Goal: Task Accomplishment & Management: Manage account settings

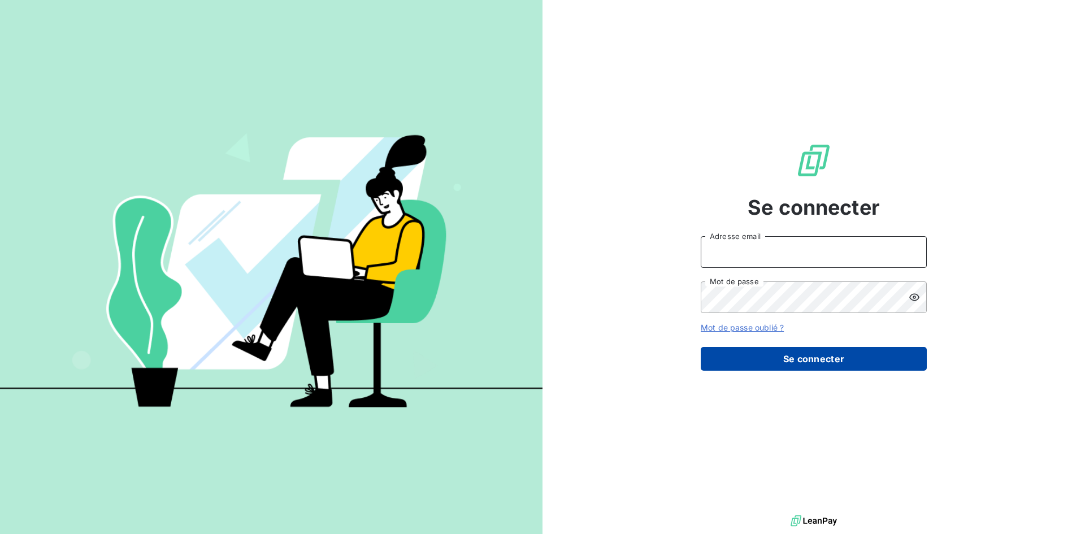
type input "[PERSON_NAME][EMAIL_ADDRESS][PERSON_NAME][DOMAIN_NAME]"
click at [836, 364] on button "Se connecter" at bounding box center [814, 359] width 226 height 24
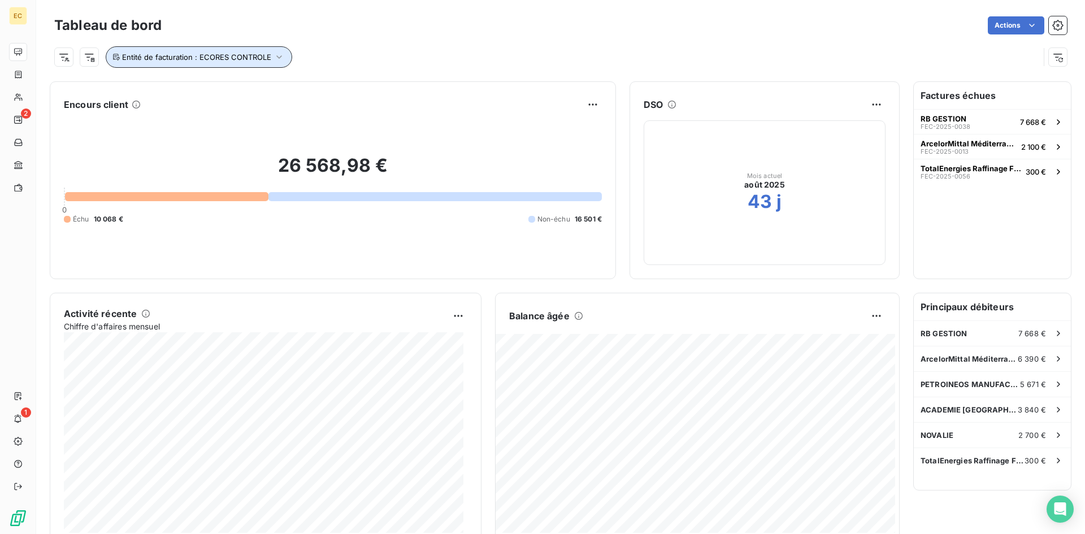
click at [277, 57] on icon "button" at bounding box center [278, 56] width 11 height 11
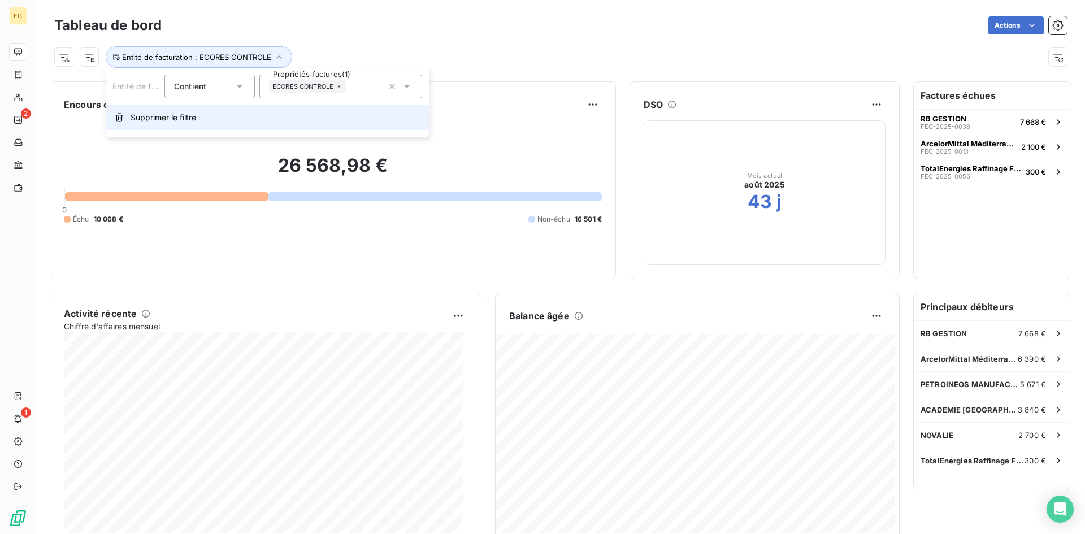
click at [171, 116] on span "Supprimer le filtre" at bounding box center [164, 117] width 66 height 11
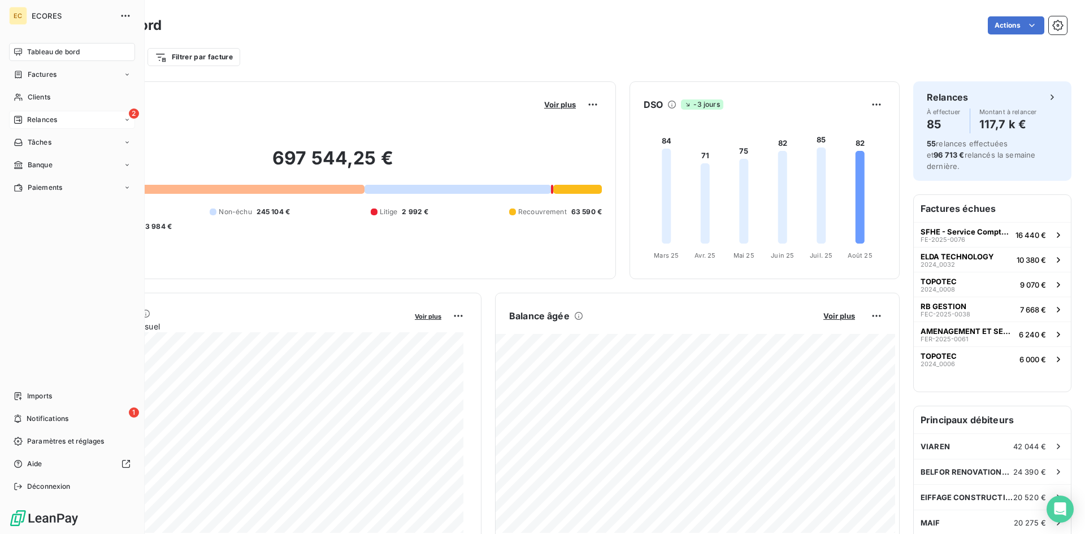
click at [36, 119] on span "Relances" at bounding box center [42, 120] width 30 height 10
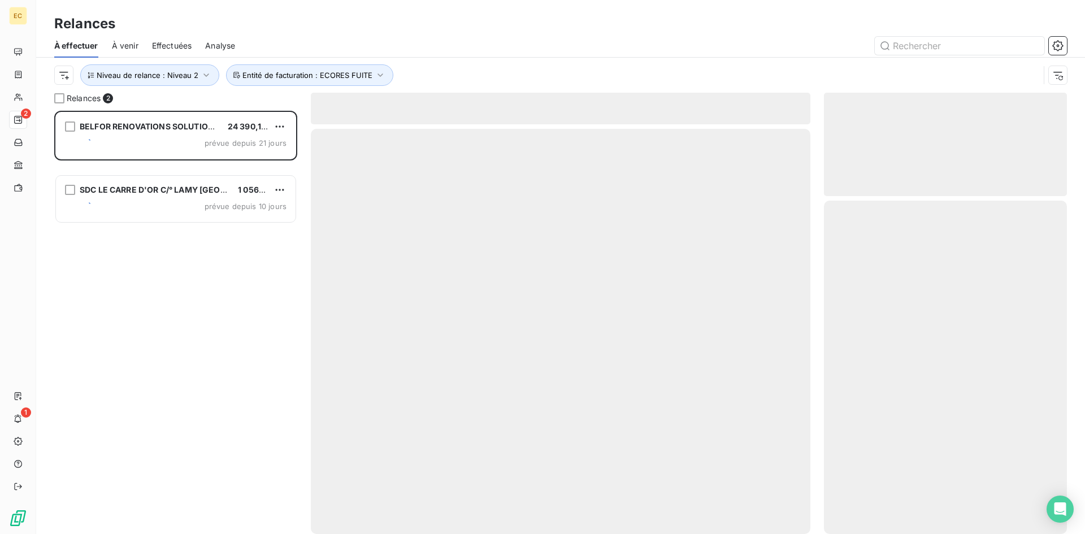
scroll to position [415, 234]
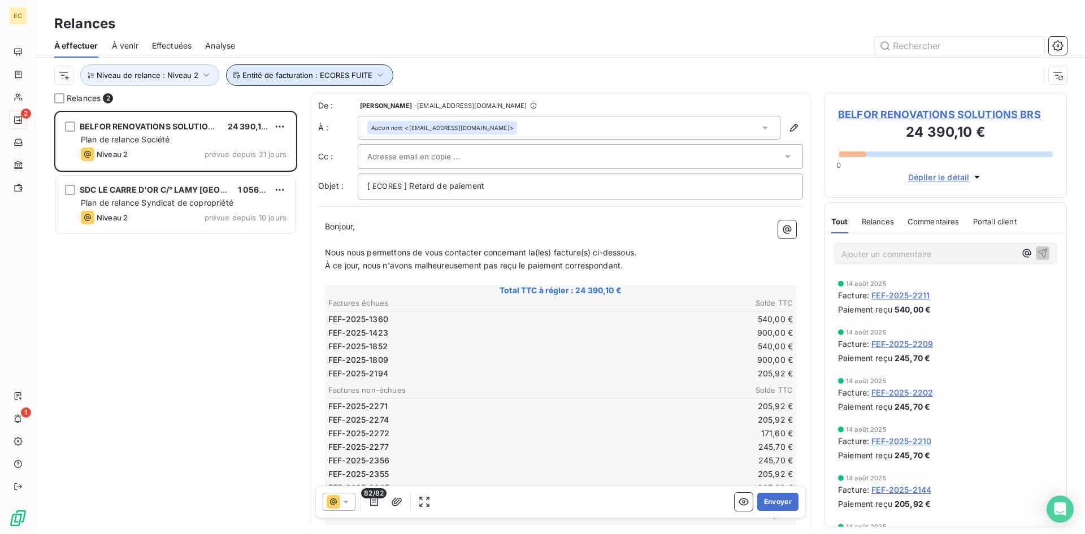
click at [377, 76] on icon "button" at bounding box center [379, 74] width 5 height 3
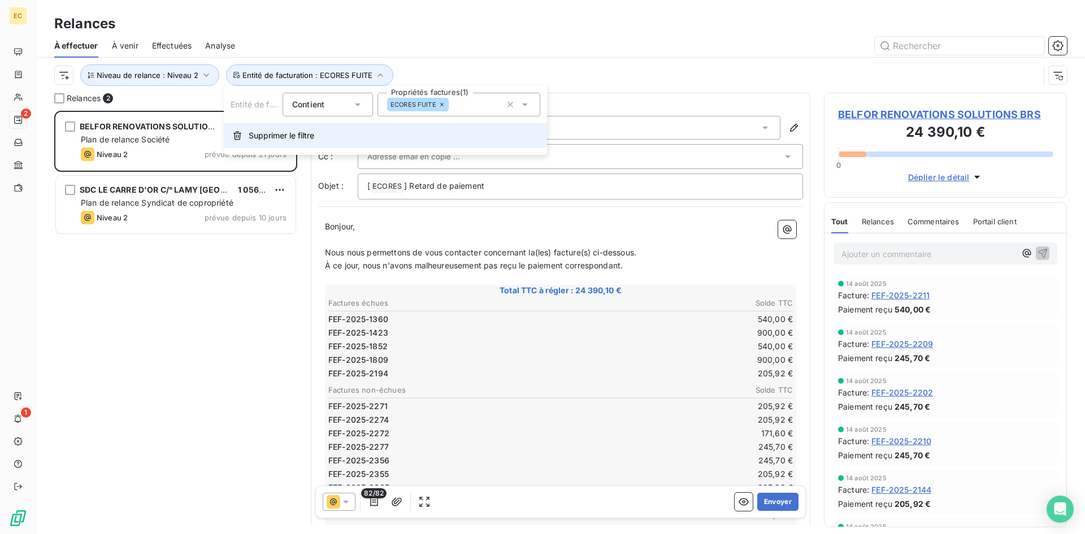
click at [264, 139] on span "Supprimer le filtre" at bounding box center [282, 135] width 66 height 11
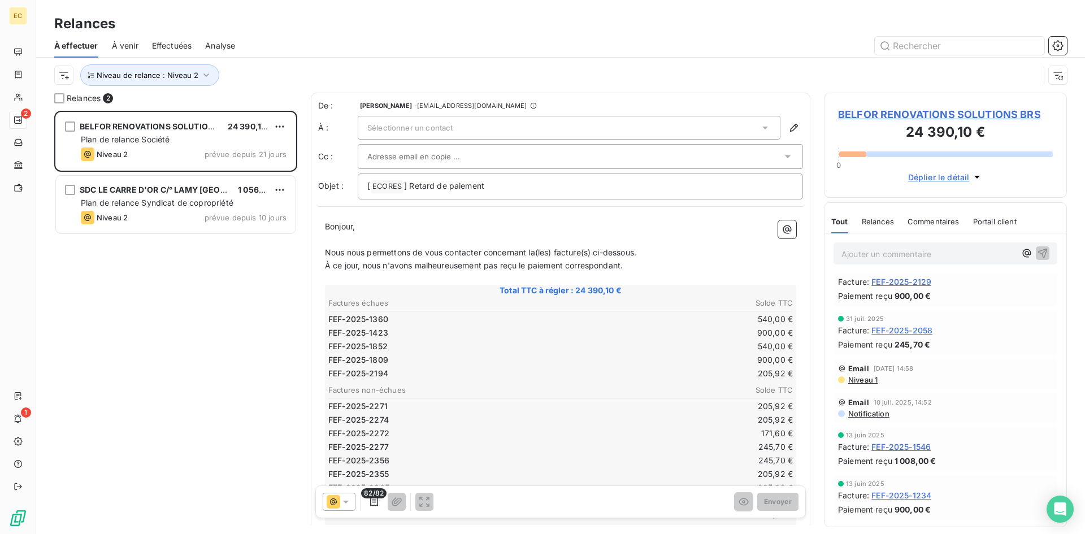
scroll to position [452, 0]
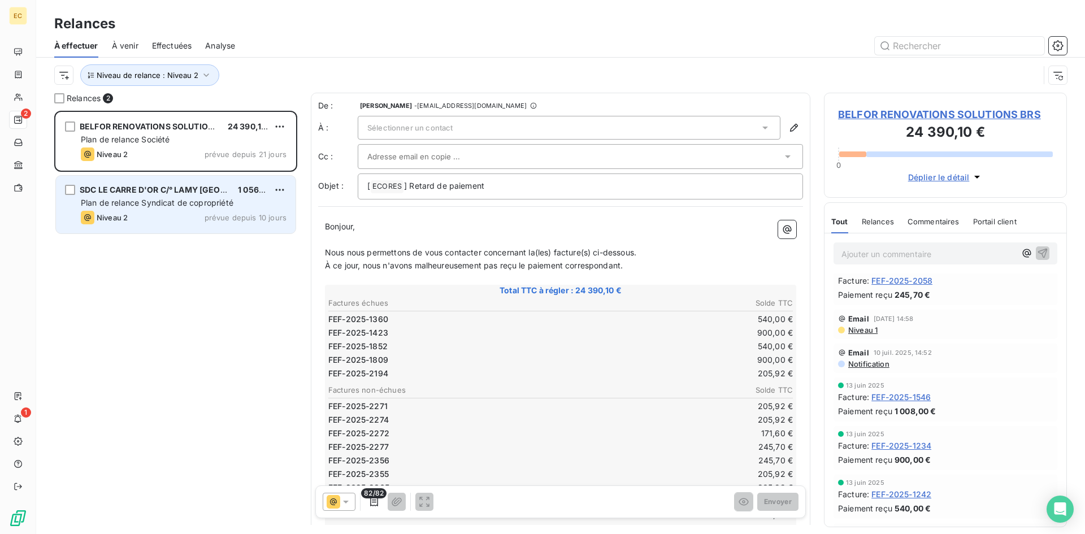
click at [123, 202] on span "Plan de relance Syndicat de copropriété" at bounding box center [157, 203] width 153 height 10
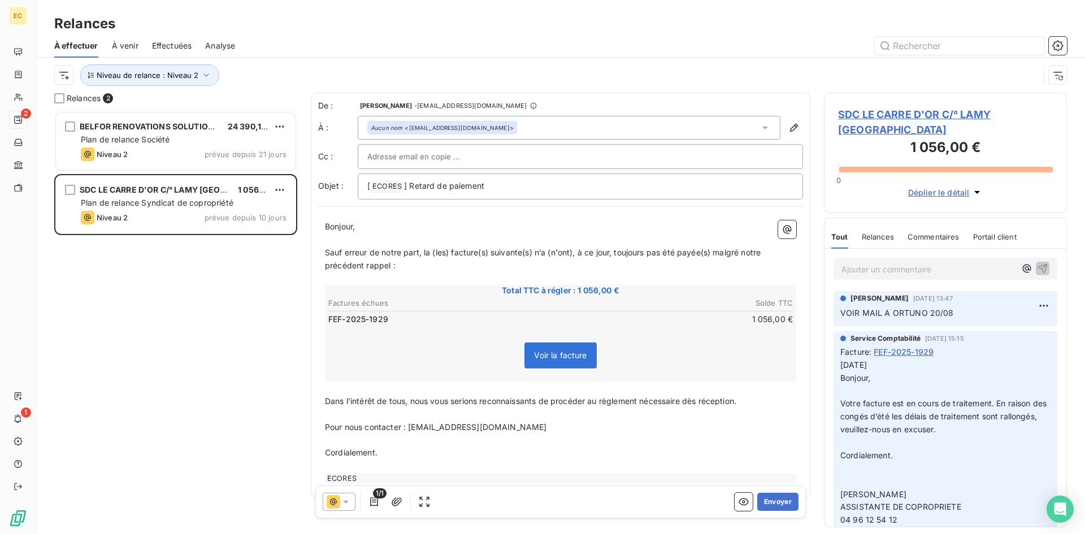
click at [859, 122] on span "SDC LE CARRE D'OR C/° LAMY [GEOGRAPHIC_DATA]" at bounding box center [945, 122] width 215 height 31
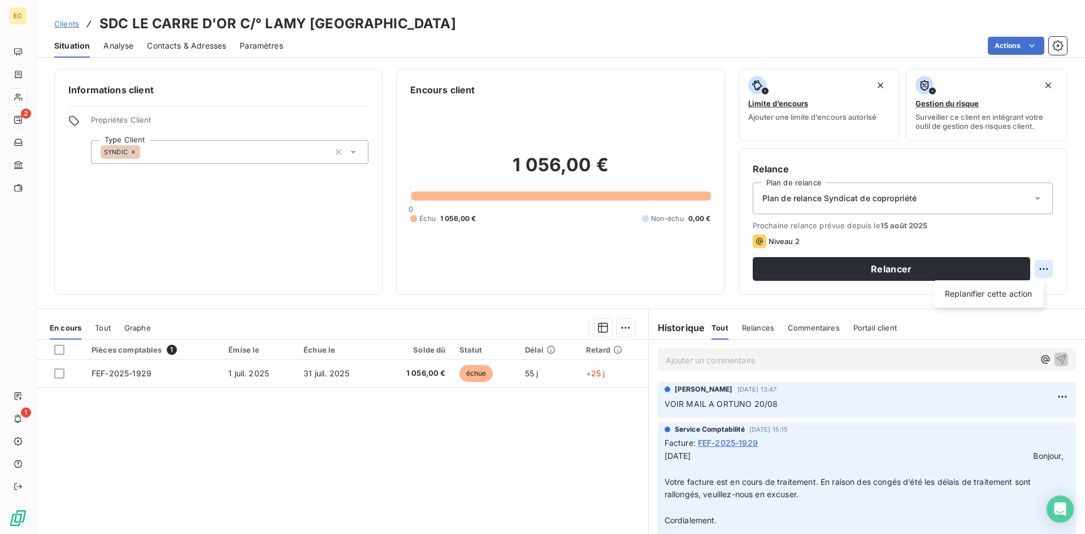
click at [1036, 271] on html "EC 2 1 Clients SDC LE CARRE D'OR C/° LAMY MARSEILLE PRADO Situation Analyse Con…" at bounding box center [542, 267] width 1085 height 534
click at [1024, 290] on div "Replanifier cette action" at bounding box center [988, 294] width 101 height 18
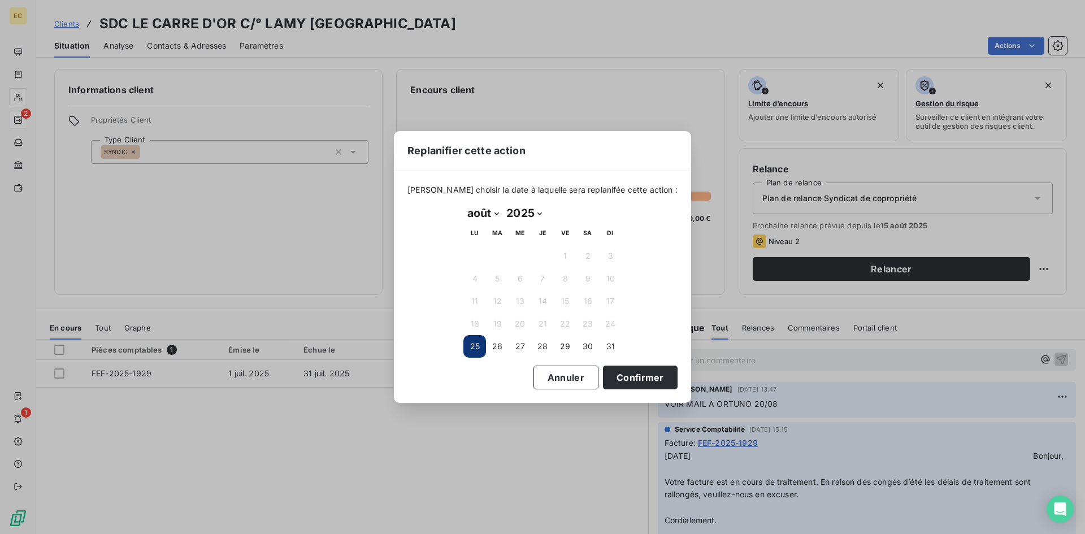
click at [497, 213] on select "janvier février mars avril mai juin juillet août septembre octobre novembre déc…" at bounding box center [482, 213] width 39 height 18
select select "8"
click at [463, 204] on select "janvier février mars avril mai juin juillet août septembre octobre novembre déc…" at bounding box center [482, 213] width 39 height 18
click at [568, 256] on button "5" at bounding box center [565, 256] width 23 height 23
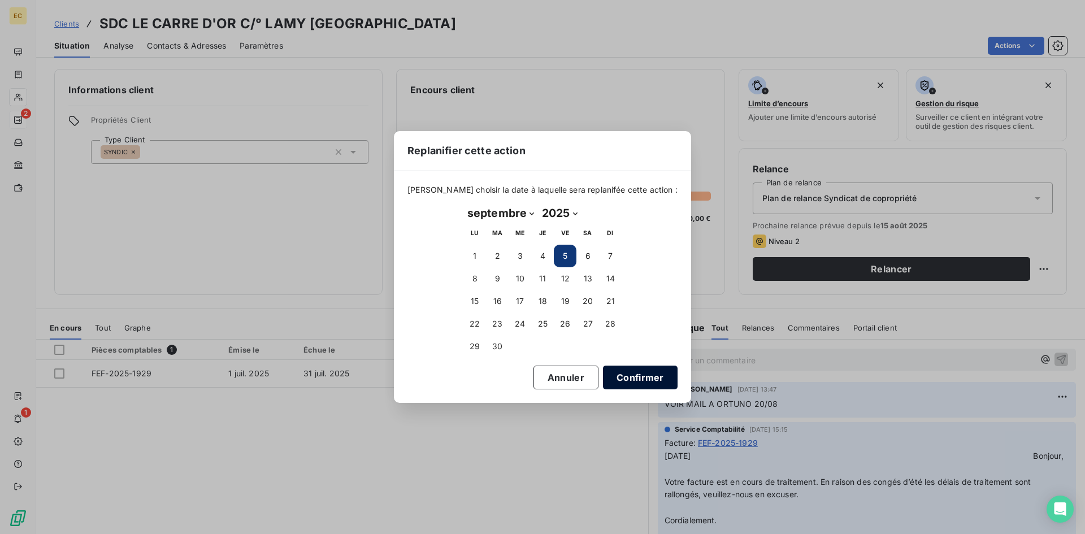
click at [626, 377] on button "Confirmer" at bounding box center [640, 378] width 75 height 24
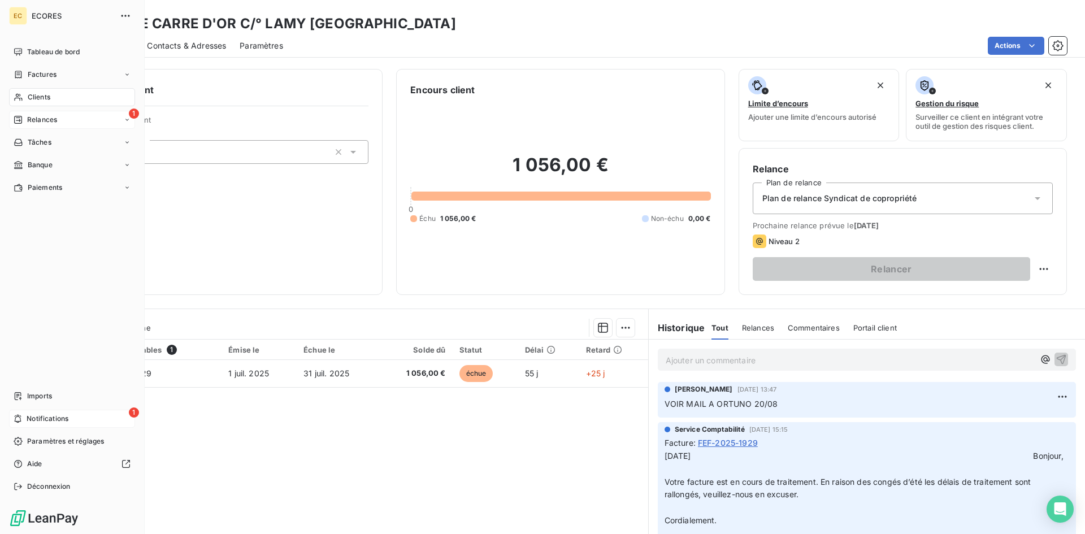
click at [44, 420] on span "Notifications" at bounding box center [48, 419] width 42 height 10
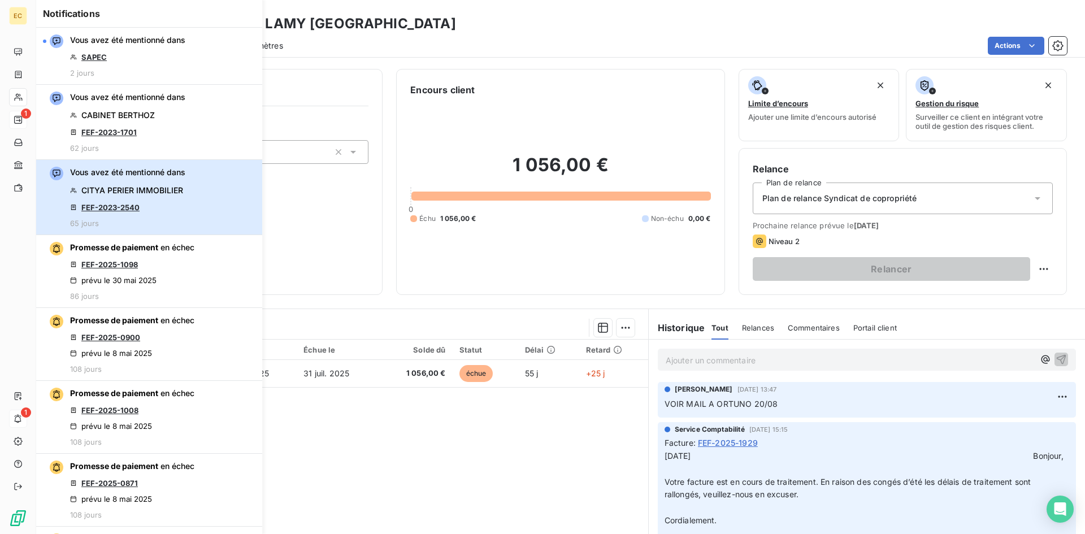
click at [189, 196] on button "Vous avez été mentionné dans CITYA PERIER IMMOBILIER FEF-2023-2540 65 jours" at bounding box center [149, 197] width 226 height 75
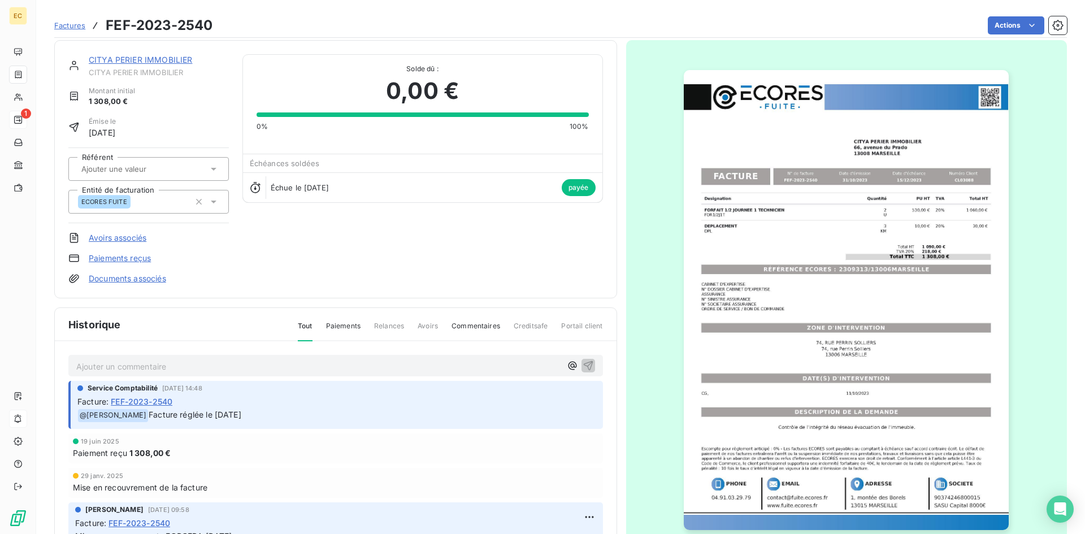
scroll to position [59, 0]
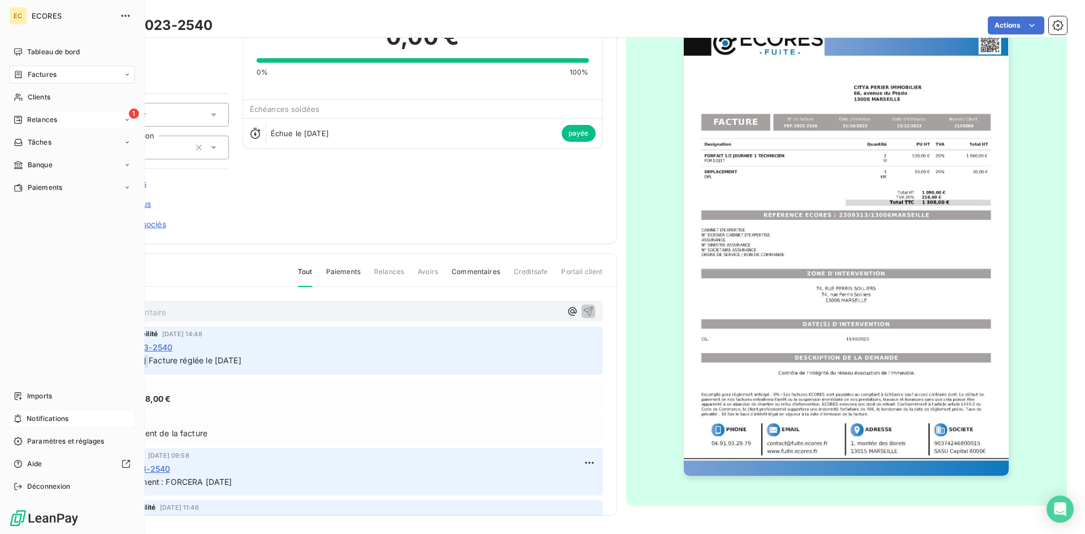
click at [47, 419] on span "Notifications" at bounding box center [48, 419] width 42 height 10
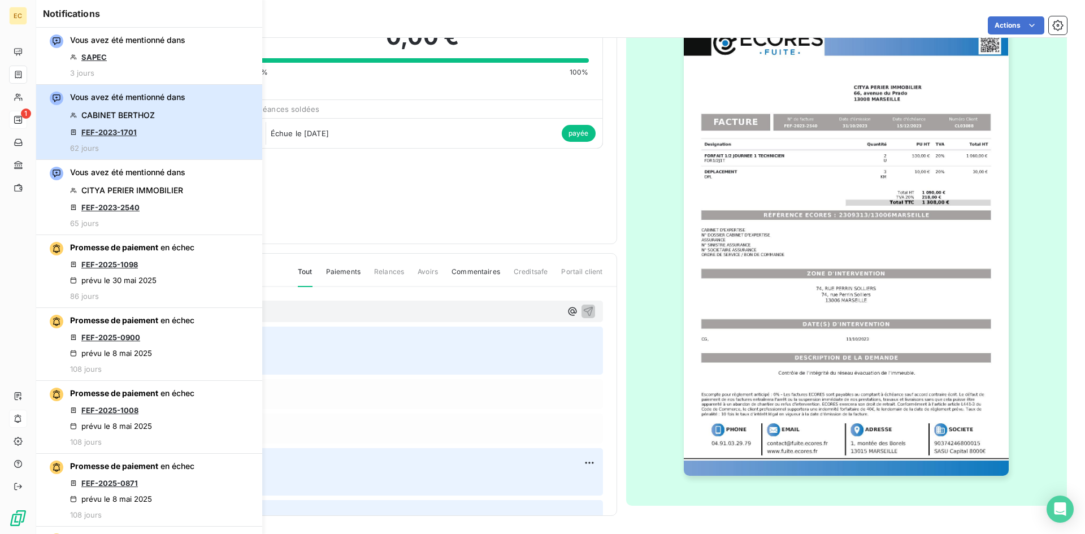
click at [179, 118] on div "Vous avez été mentionné dans CABINET BERTHOZ FEF-2023-1701 62 jours" at bounding box center [127, 122] width 115 height 61
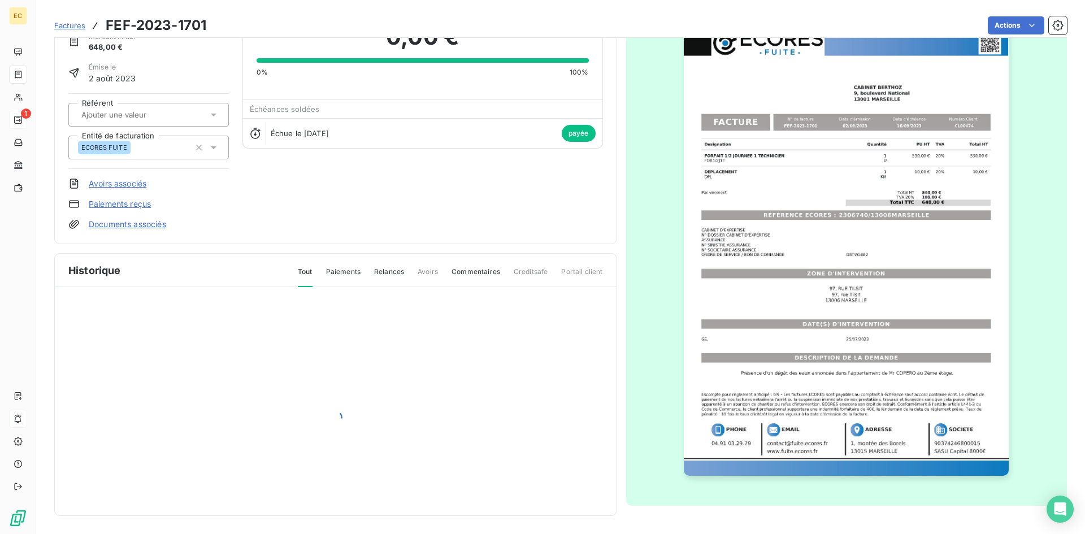
scroll to position [59, 0]
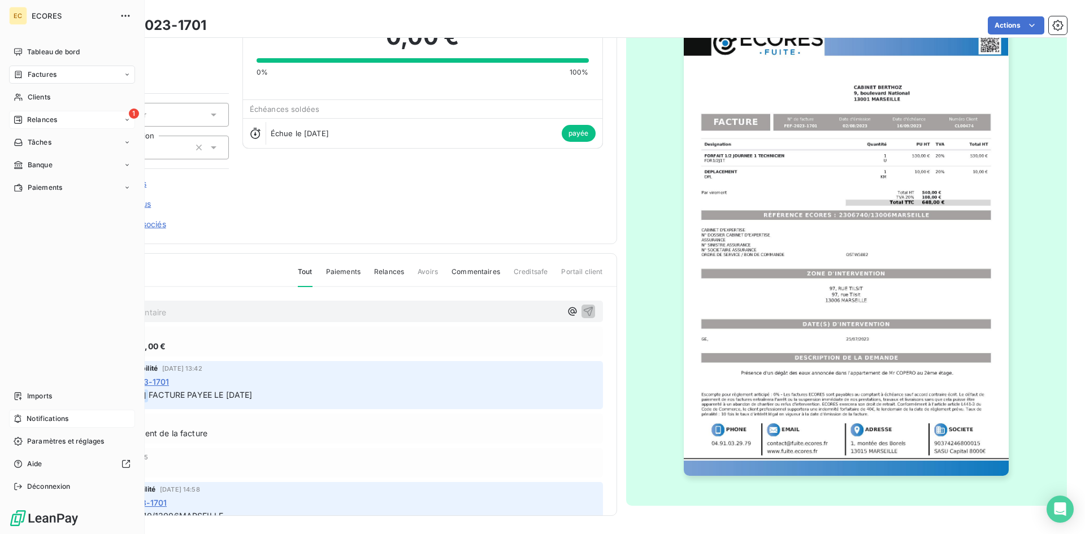
click at [50, 416] on span "Notifications" at bounding box center [48, 419] width 42 height 10
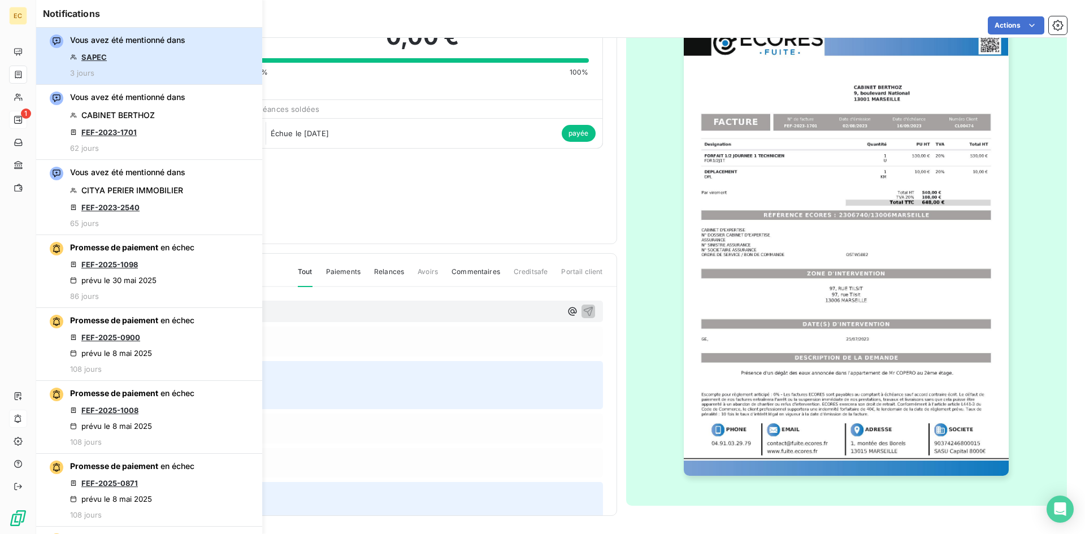
click at [147, 66] on div "Vous avez été mentionné dans SAPEC 3 jours" at bounding box center [127, 55] width 115 height 43
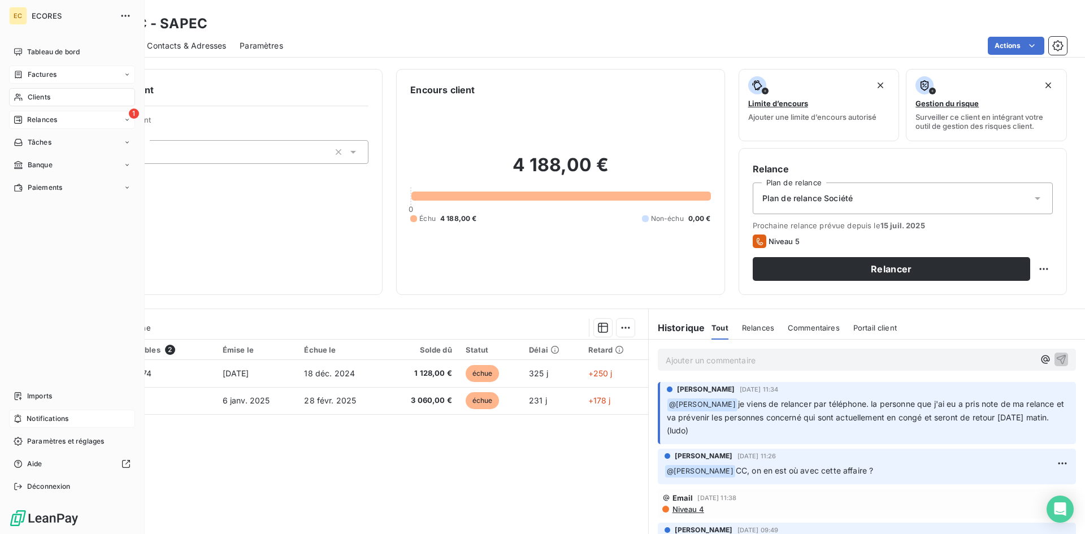
click at [41, 78] on span "Factures" at bounding box center [42, 75] width 29 height 10
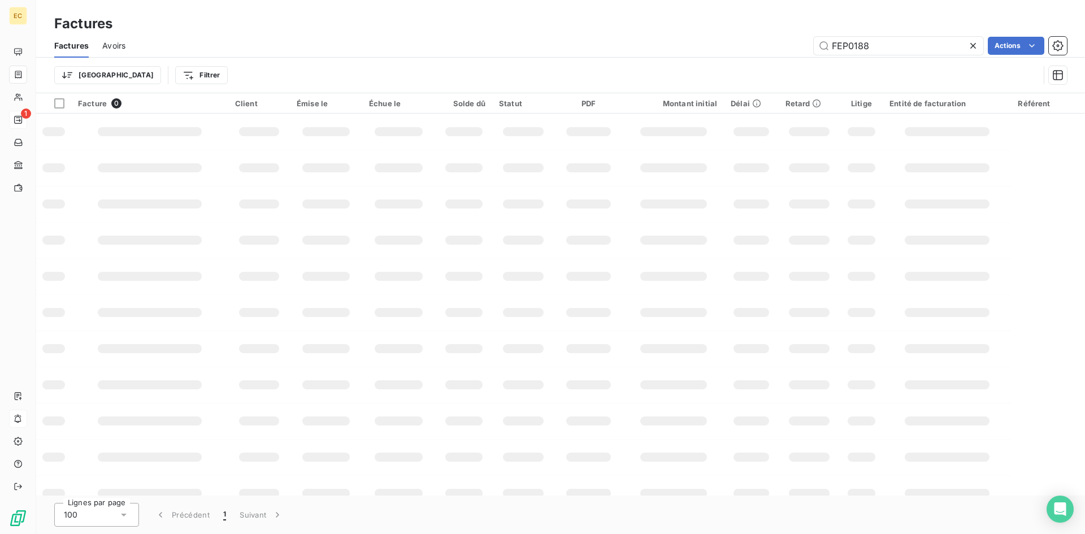
drag, startPoint x: 891, startPoint y: 45, endPoint x: 804, endPoint y: 53, distance: 86.8
click at [804, 53] on div "FEP0188 Actions" at bounding box center [603, 46] width 928 height 18
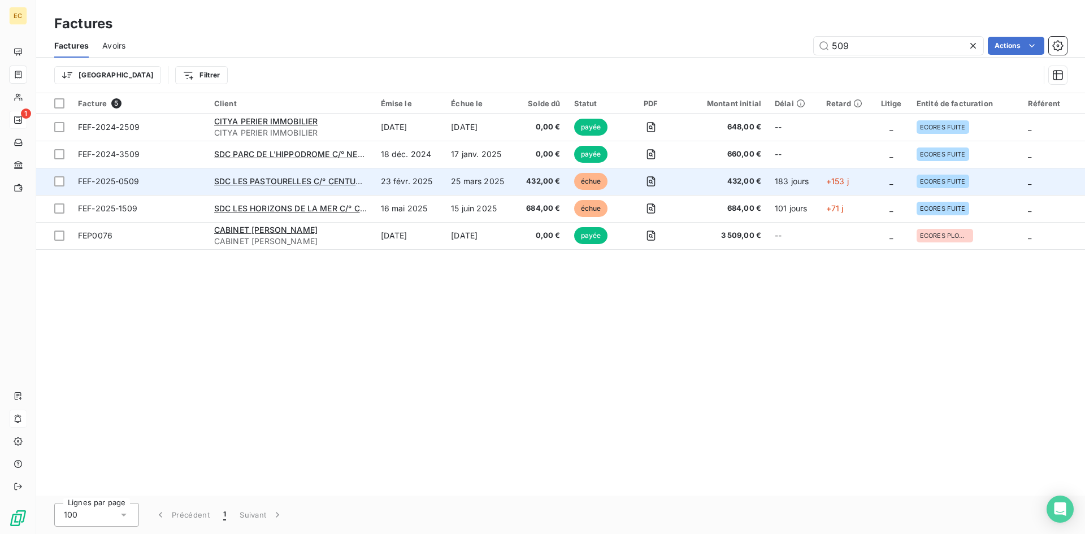
type input "509"
click at [145, 182] on span "FEF-2025-0509" at bounding box center [139, 181] width 123 height 11
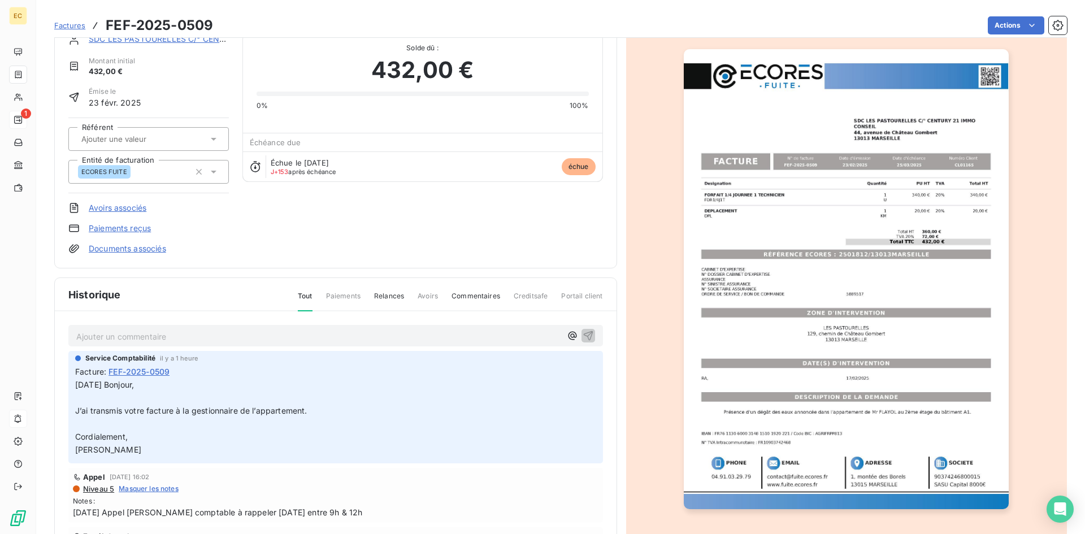
scroll to position [50, 0]
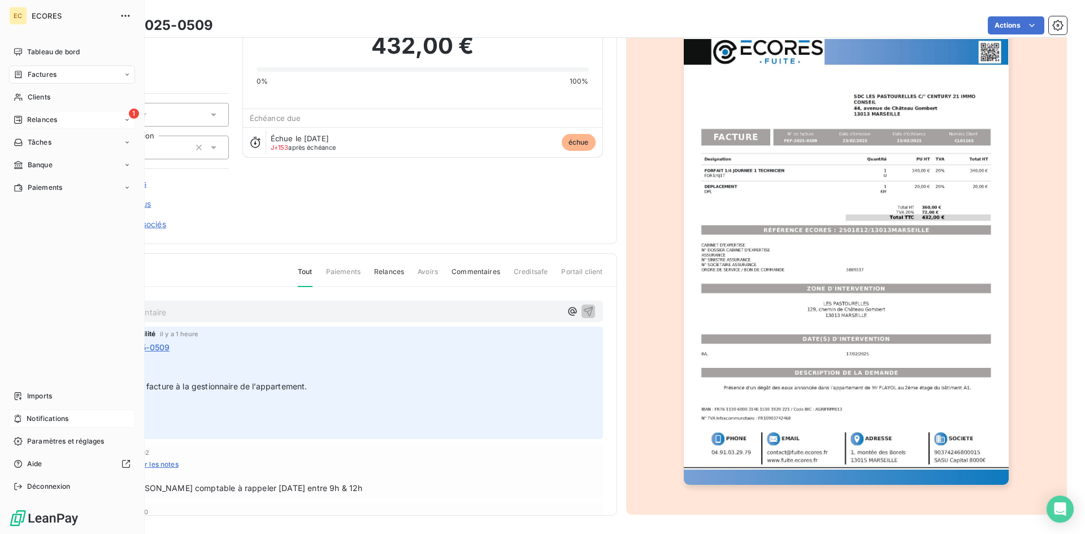
click at [66, 116] on div "1 Relances" at bounding box center [72, 120] width 126 height 18
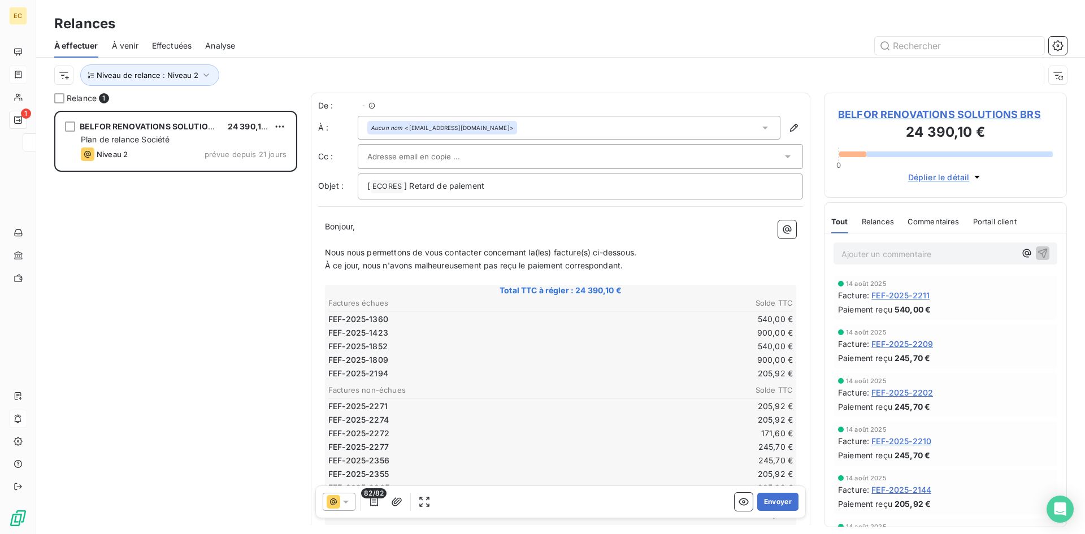
scroll to position [415, 234]
click at [178, 70] on button "Niveau de relance : Niveau 2" at bounding box center [149, 74] width 139 height 21
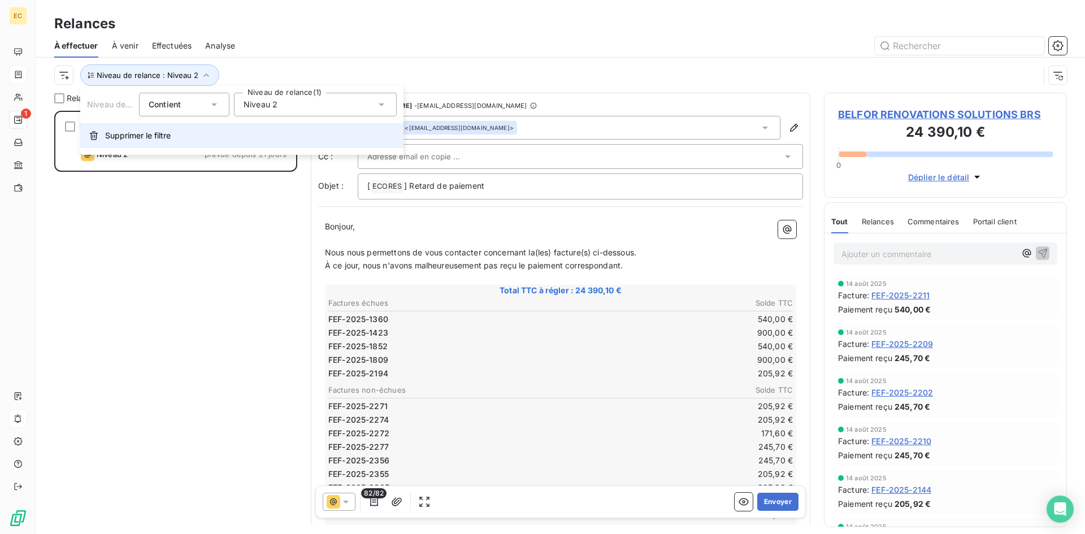
click at [136, 134] on span "Supprimer le filtre" at bounding box center [138, 135] width 66 height 11
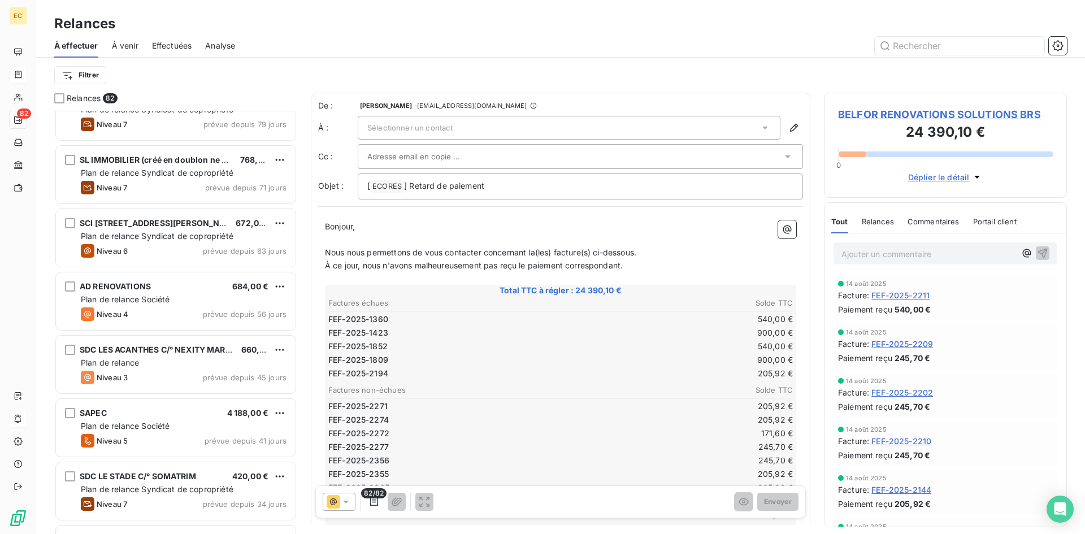
scroll to position [1357, 0]
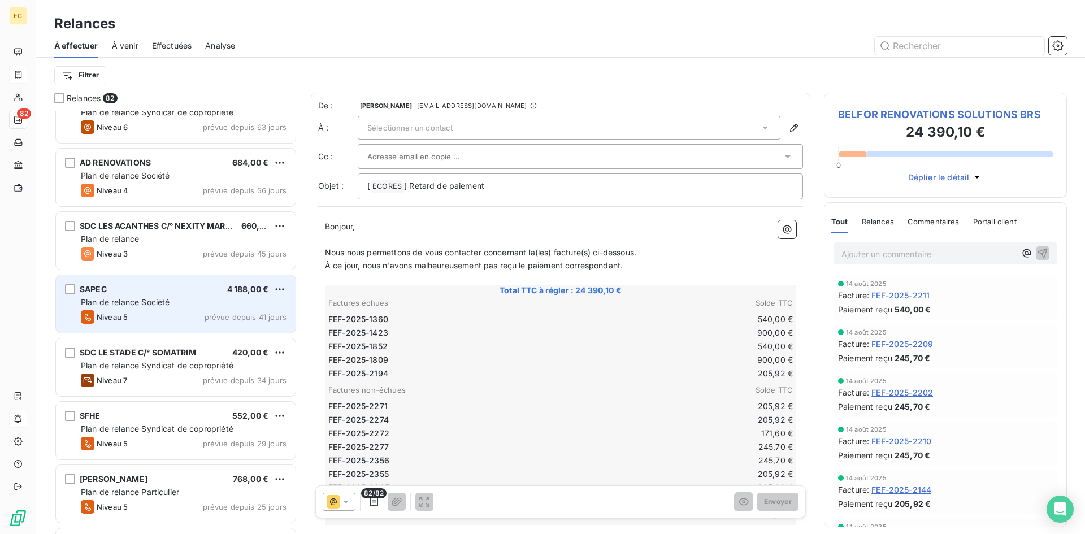
click at [103, 320] on span "Niveau 5" at bounding box center [112, 316] width 31 height 9
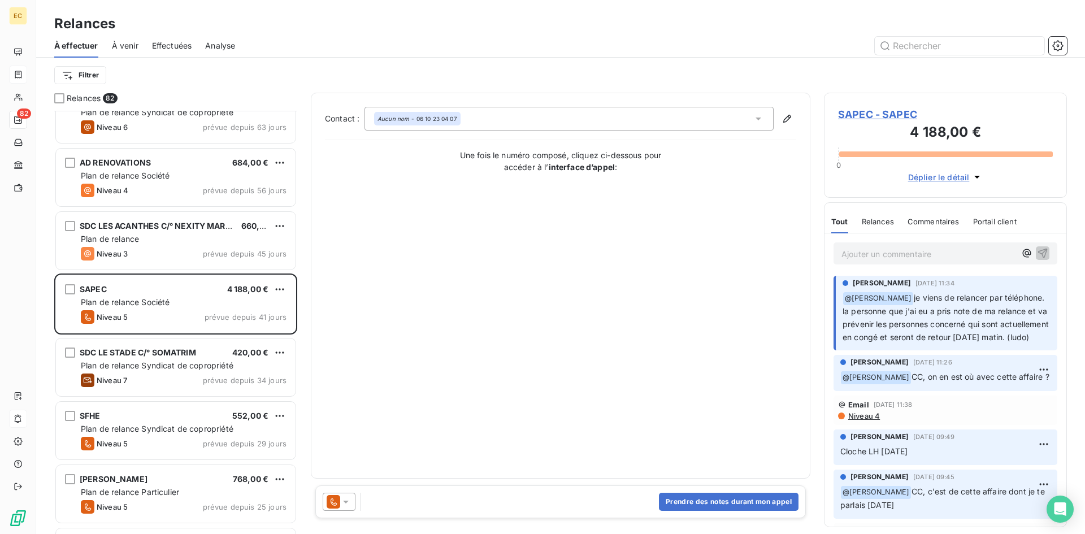
click at [880, 116] on span "SAPEC - SAPEC" at bounding box center [945, 114] width 215 height 15
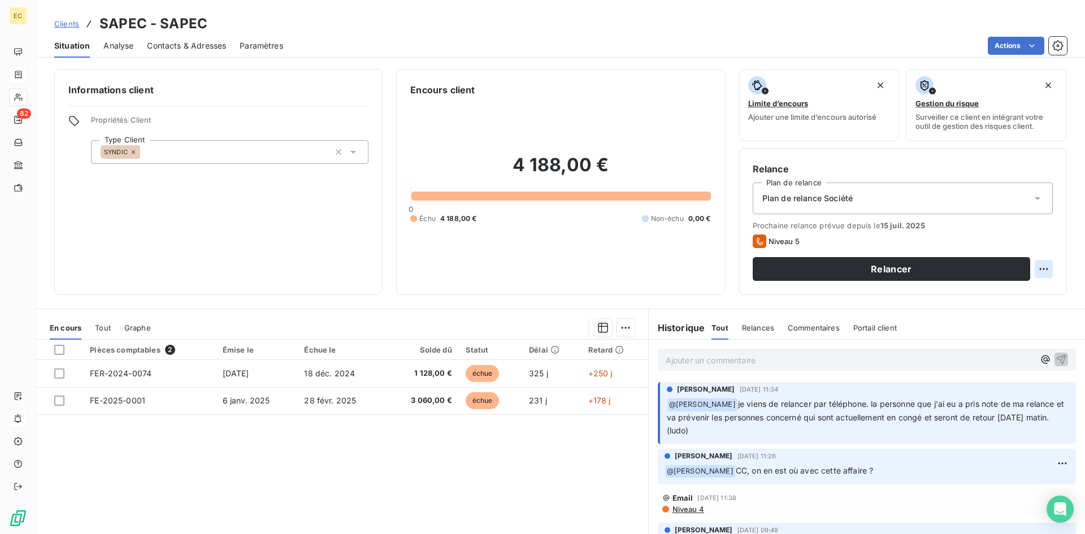
click at [1038, 270] on html "EC 82 Clients SAPEC - SAPEC Situation Analyse Contacts & Adresses Paramètres Ac…" at bounding box center [542, 267] width 1085 height 534
click at [1019, 290] on div "Replanifier cette action" at bounding box center [988, 294] width 101 height 18
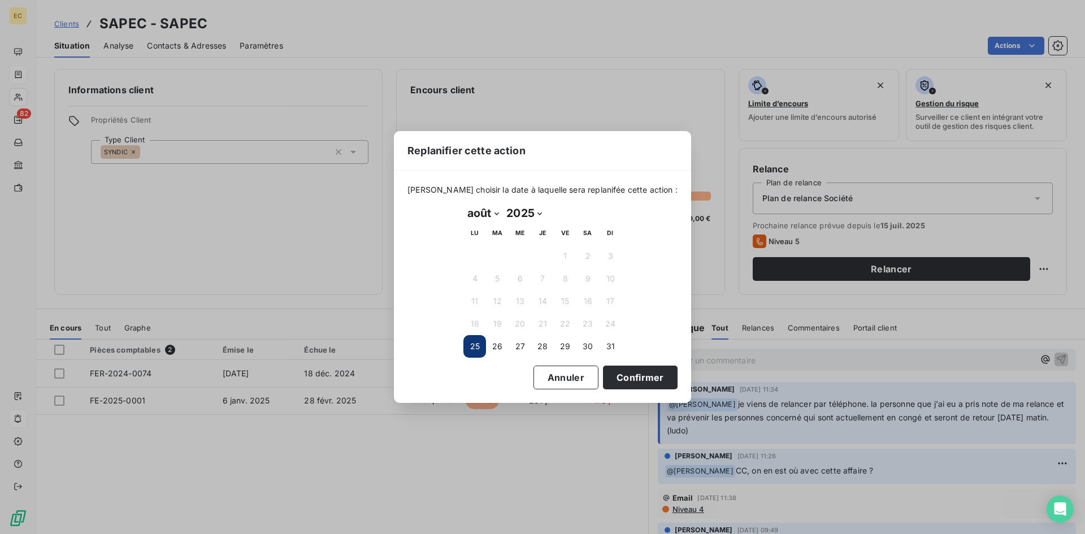
click at [541, 212] on select "2025 2026 2027 2028 2029 2030 2031 2032 2033 2034 2035" at bounding box center [523, 213] width 43 height 18
click at [496, 214] on select "janvier février mars avril mai juin juillet août septembre octobre novembre déc…" at bounding box center [482, 213] width 39 height 18
select select "8"
click at [463, 204] on select "janvier février mars avril mai juin juillet août septembre octobre novembre déc…" at bounding box center [482, 213] width 39 height 18
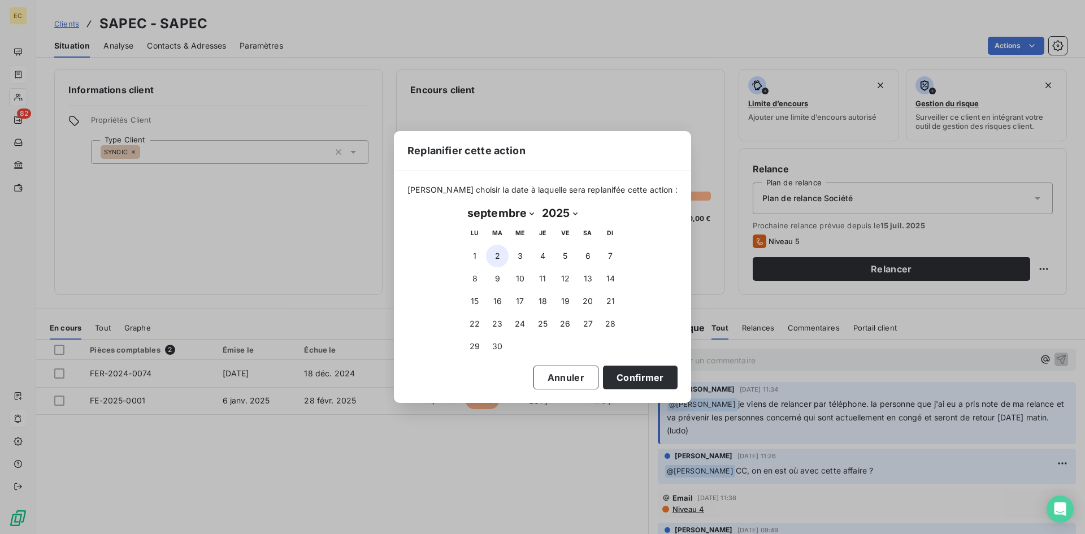
click at [496, 254] on button "2" at bounding box center [497, 256] width 23 height 23
click at [620, 379] on button "Confirmer" at bounding box center [640, 378] width 75 height 24
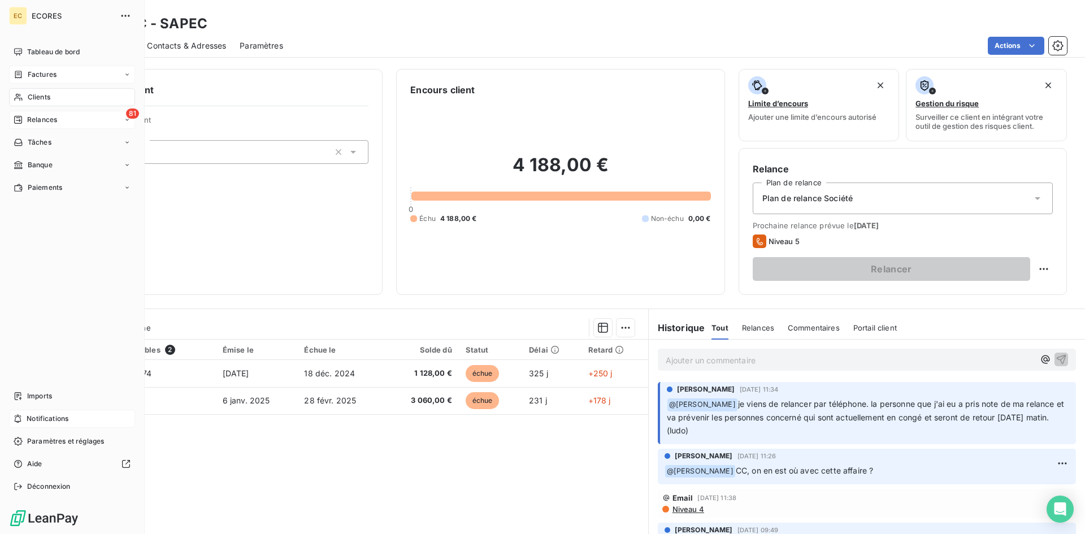
click at [54, 125] on div "81 Relances" at bounding box center [72, 120] width 126 height 18
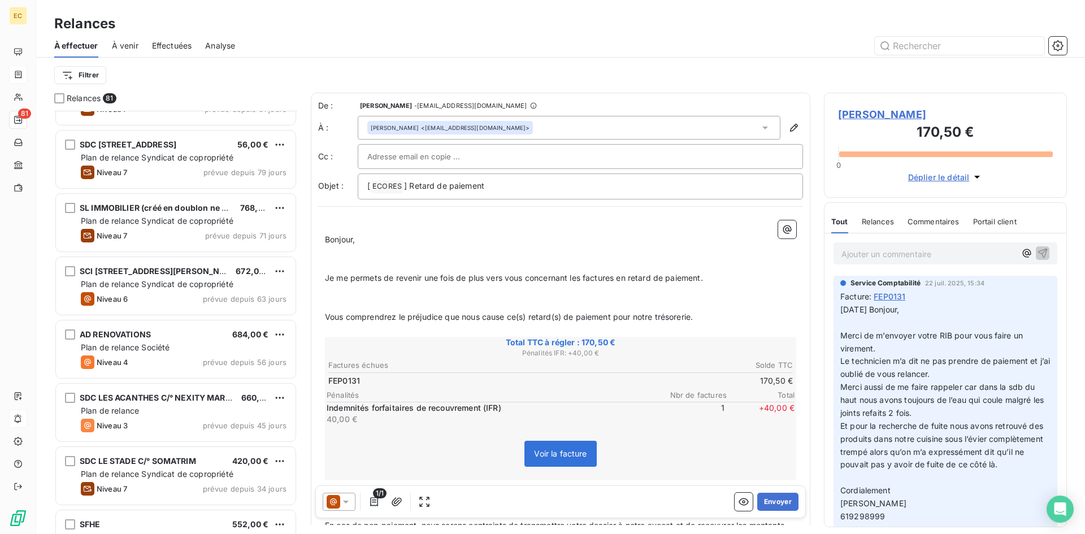
scroll to position [1187, 0]
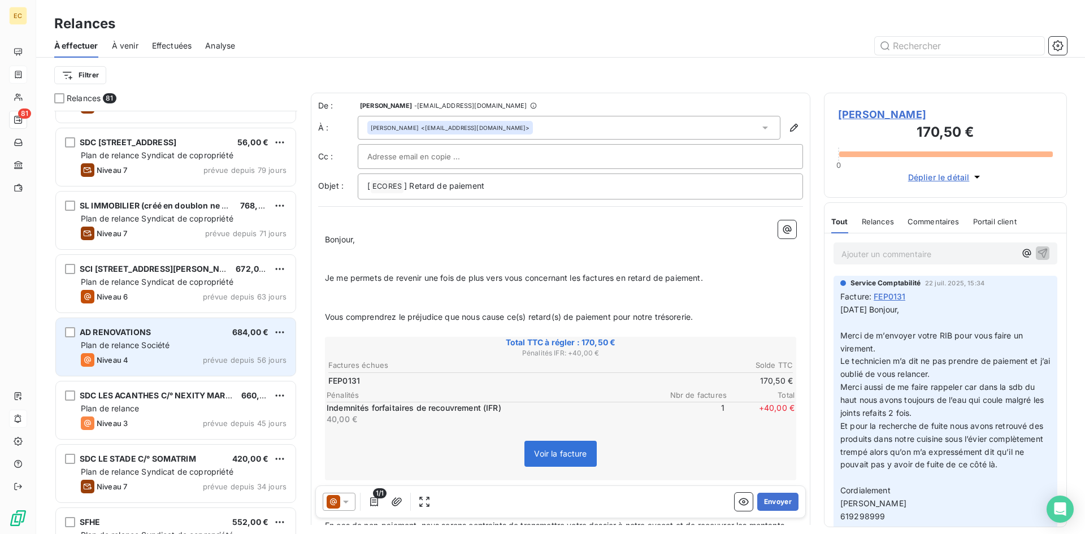
click at [136, 352] on div "AD RENOVATIONS 684,00 € Plan de relance Société Niveau 4 prévue depuis 56 jours" at bounding box center [176, 347] width 240 height 58
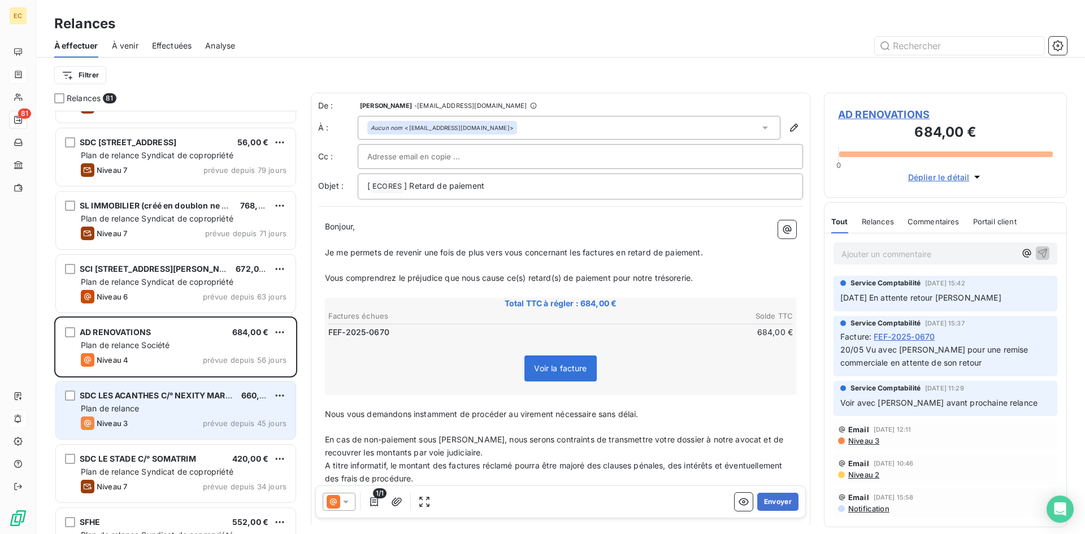
click at [141, 419] on div "Niveau 3 prévue depuis 45 jours" at bounding box center [184, 423] width 206 height 14
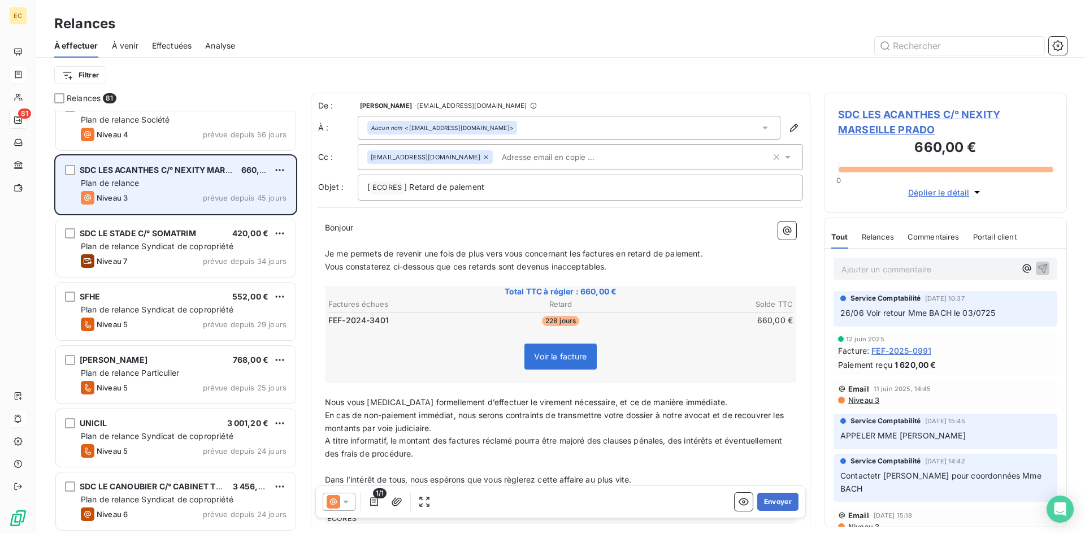
scroll to position [1470, 0]
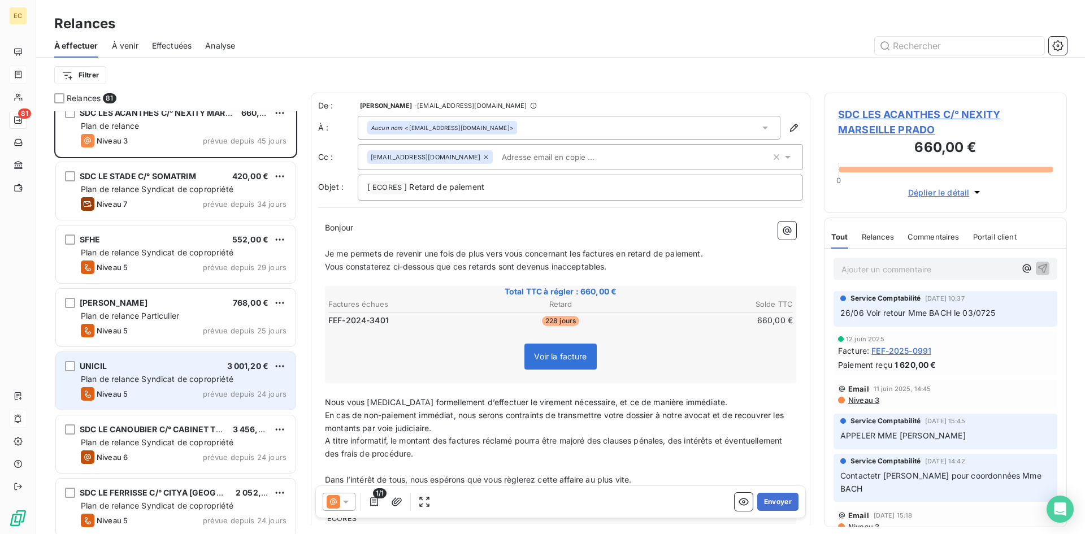
click at [144, 383] on span "Plan de relance Syndicat de copropriété" at bounding box center [157, 379] width 153 height 10
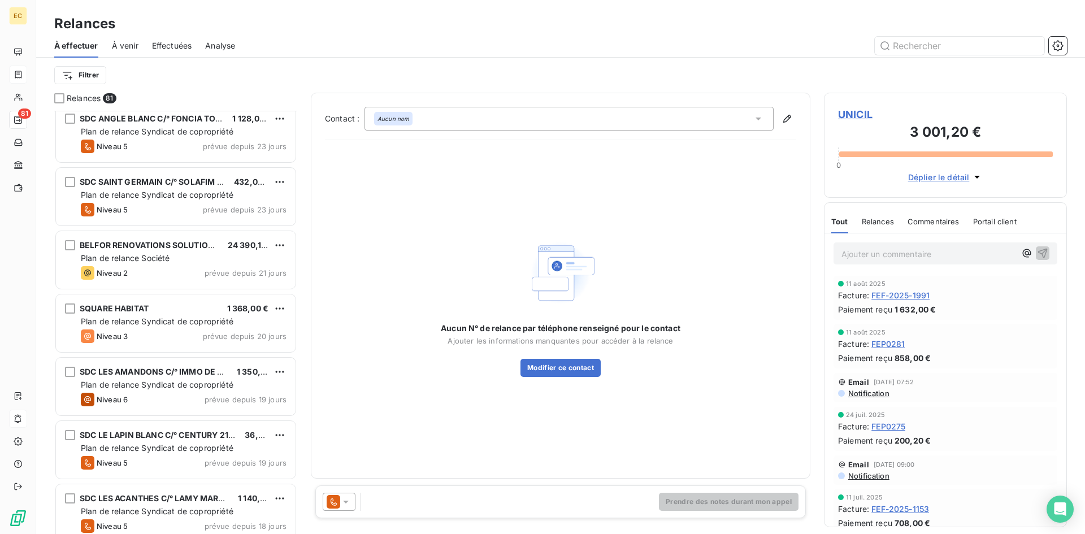
scroll to position [2713, 0]
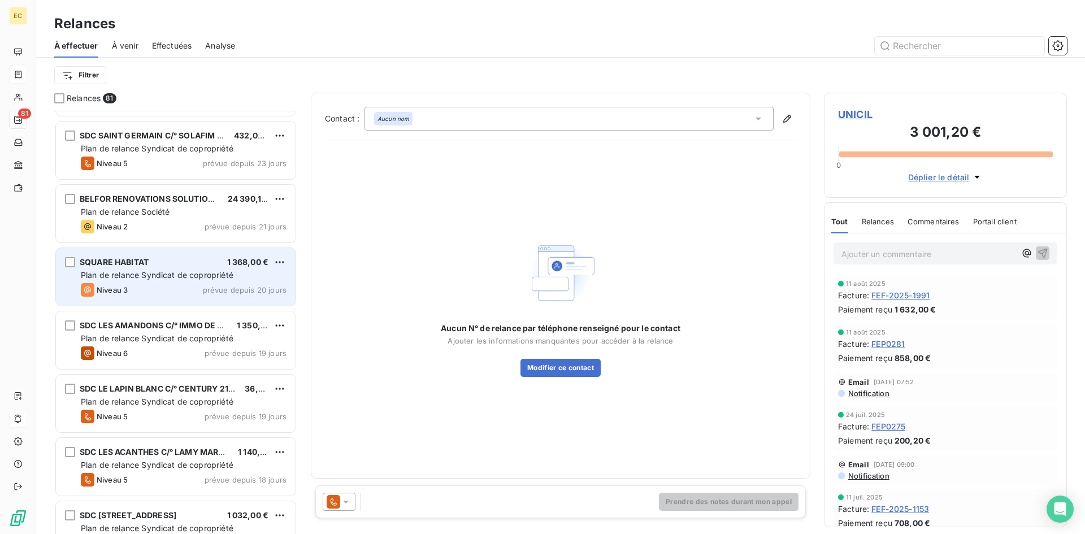
click at [146, 286] on div "Niveau 3 prévue depuis 20 jours" at bounding box center [184, 290] width 206 height 14
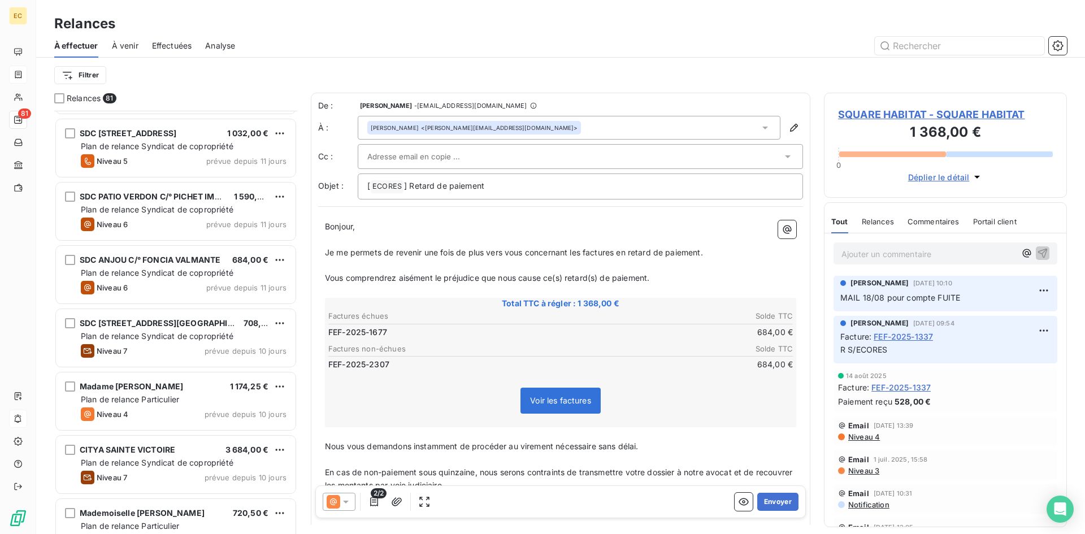
scroll to position [3108, 0]
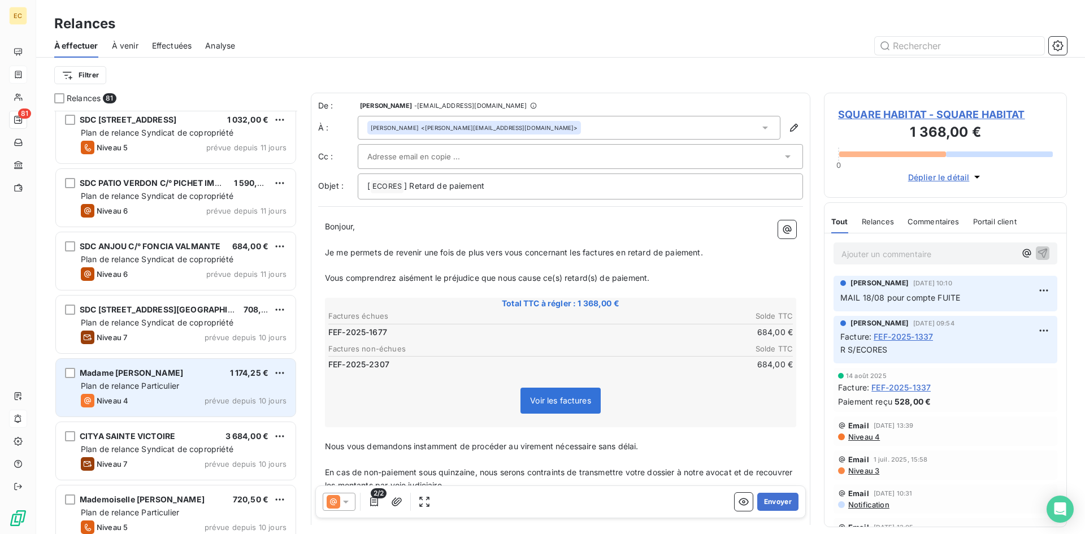
click at [129, 370] on span "Madame [PERSON_NAME]" at bounding box center [131, 373] width 103 height 10
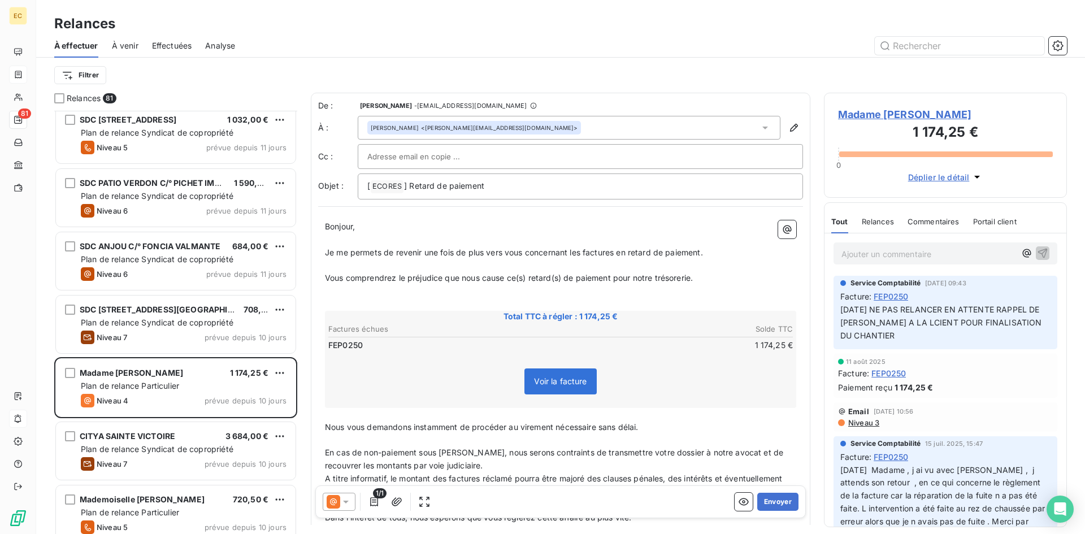
click at [932, 115] on span "Madame [PERSON_NAME]" at bounding box center [945, 114] width 215 height 15
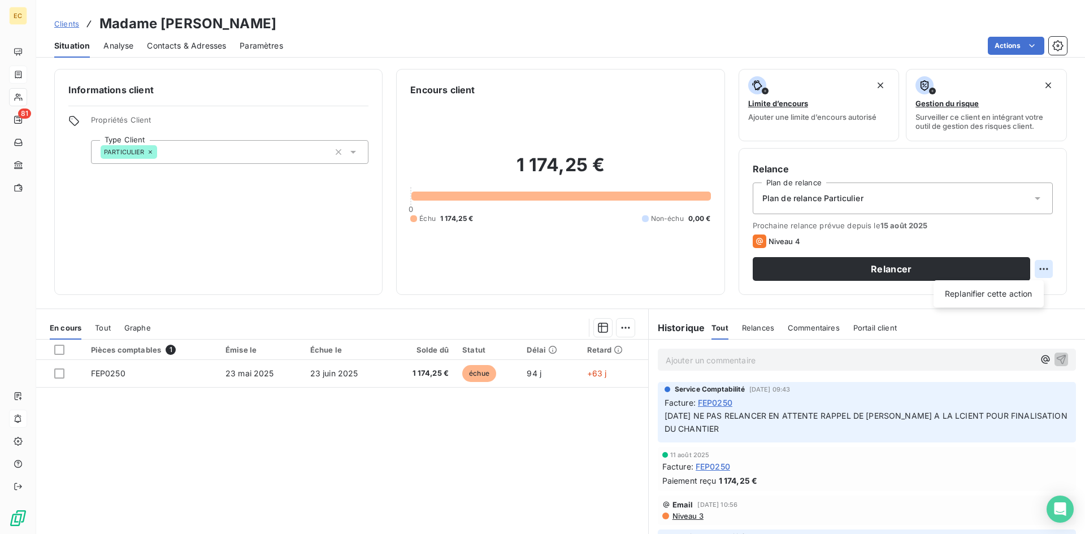
click at [1039, 269] on html "EC 81 Clients Madame YELKOVANIAN Situation Analyse Contacts & Adresses Paramètr…" at bounding box center [542, 267] width 1085 height 534
click at [1020, 296] on div "Replanifier cette action" at bounding box center [988, 294] width 101 height 18
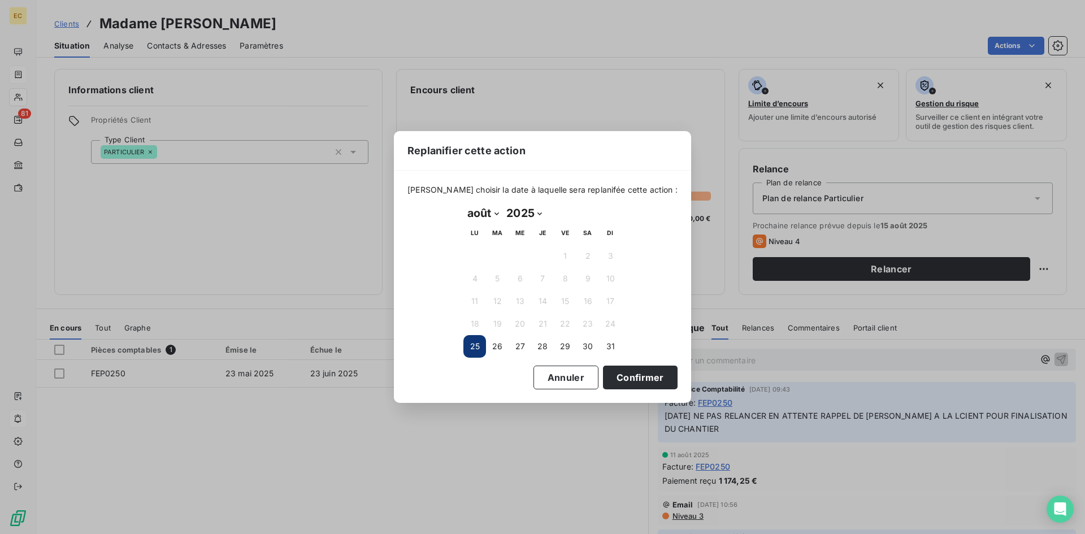
click at [497, 214] on select "janvier février mars avril mai juin juillet août septembre octobre novembre déc…" at bounding box center [482, 213] width 39 height 18
select select "8"
click at [463, 204] on select "janvier février mars avril mai juin juillet août septembre octobre novembre déc…" at bounding box center [482, 213] width 39 height 18
click at [472, 279] on button "8" at bounding box center [474, 278] width 23 height 23
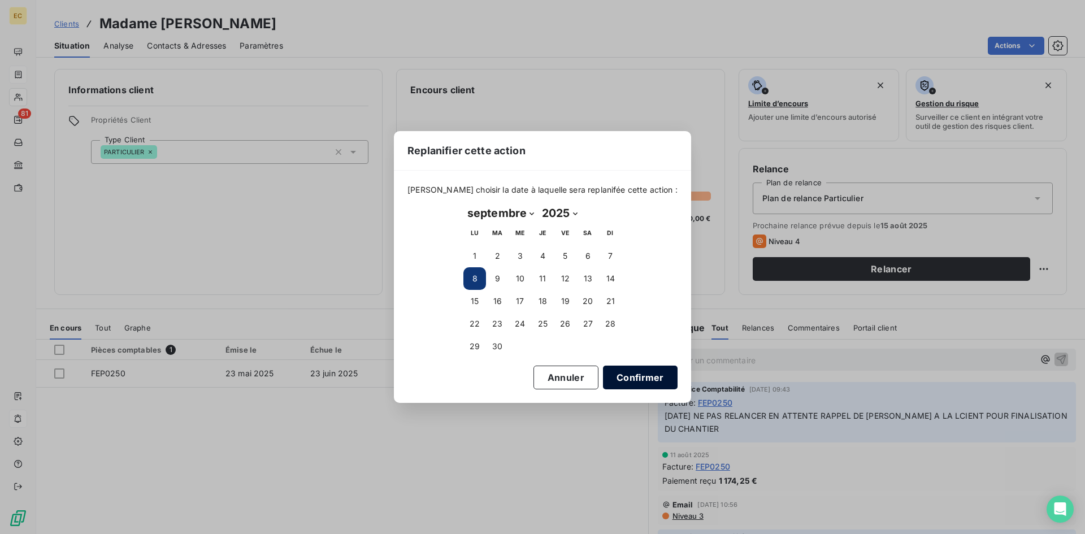
click at [620, 378] on button "Confirmer" at bounding box center [640, 378] width 75 height 24
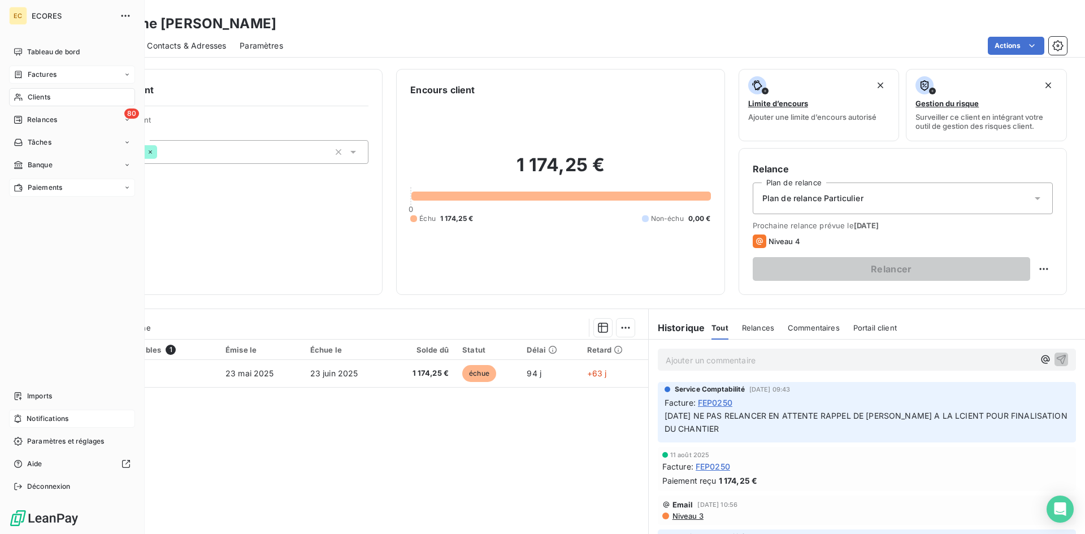
drag, startPoint x: 51, startPoint y: 118, endPoint x: 51, endPoint y: 193, distance: 75.2
click at [51, 118] on span "Relances" at bounding box center [42, 120] width 30 height 10
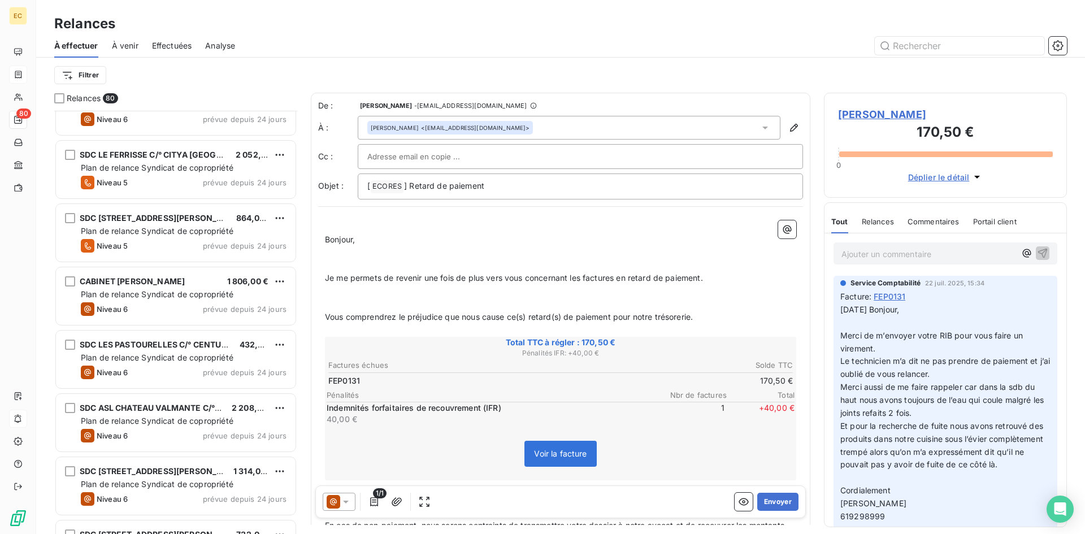
scroll to position [1809, 0]
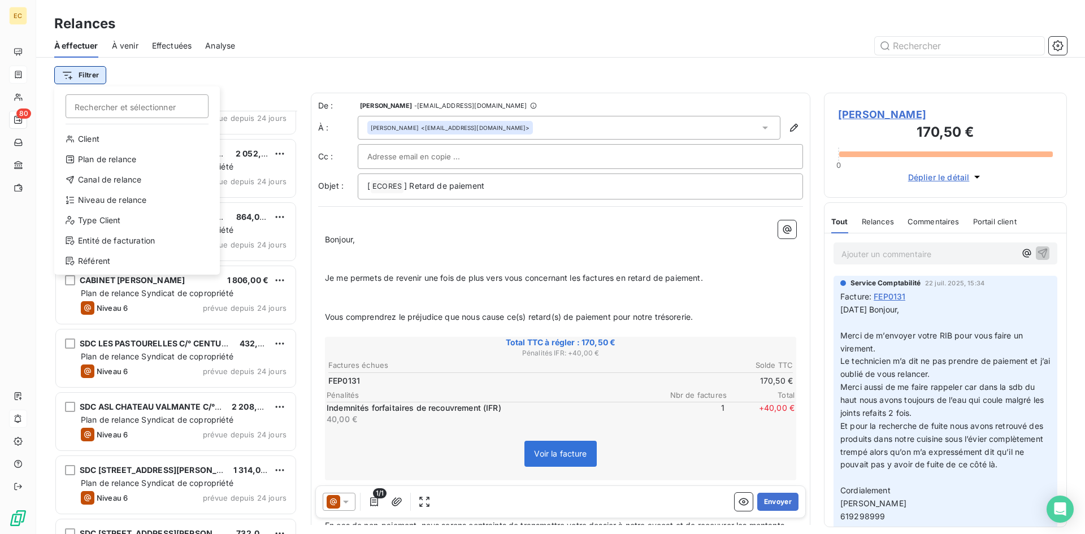
click at [81, 73] on html "EC 80 Relances À effectuer À venir Effectuées Analyse Filtrer Rechercher et sél…" at bounding box center [542, 267] width 1085 height 534
click at [78, 236] on div "Entité de facturation" at bounding box center [137, 241] width 157 height 18
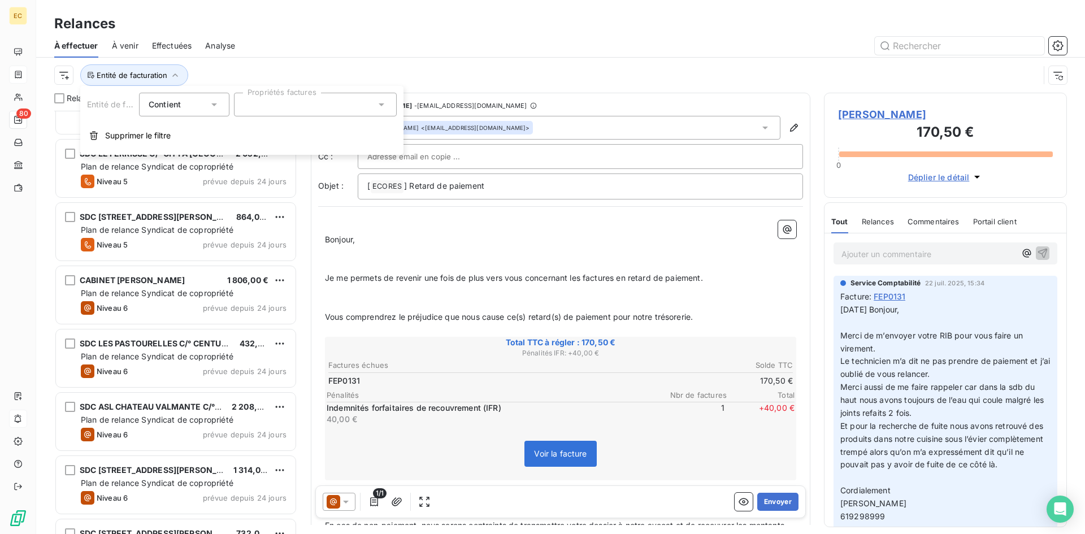
click at [336, 112] on div at bounding box center [315, 105] width 163 height 24
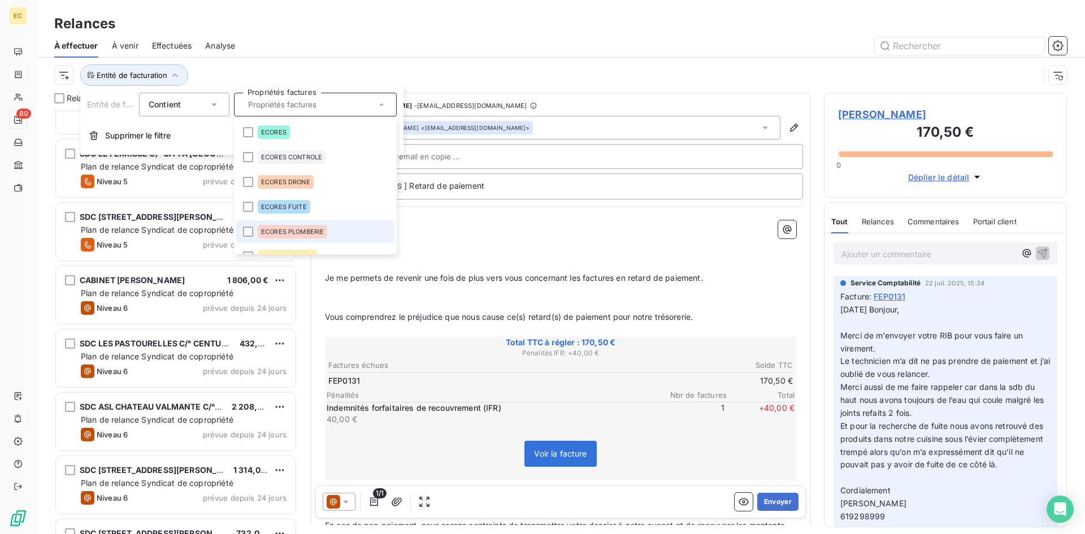
click at [280, 227] on div "ECORES PLOMBERIE" at bounding box center [293, 232] width 70 height 14
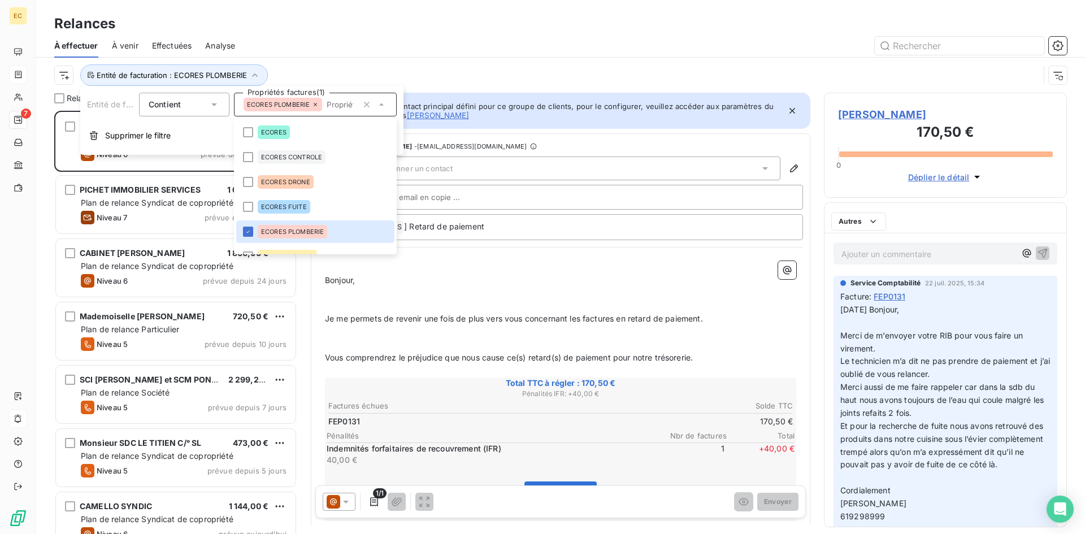
scroll to position [415, 234]
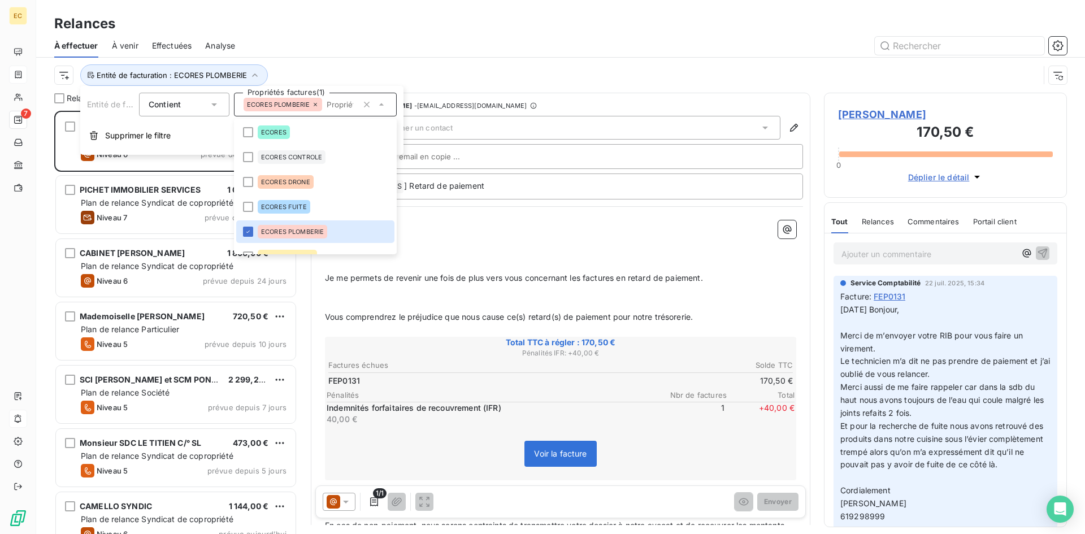
click at [422, 49] on div at bounding box center [658, 46] width 818 height 18
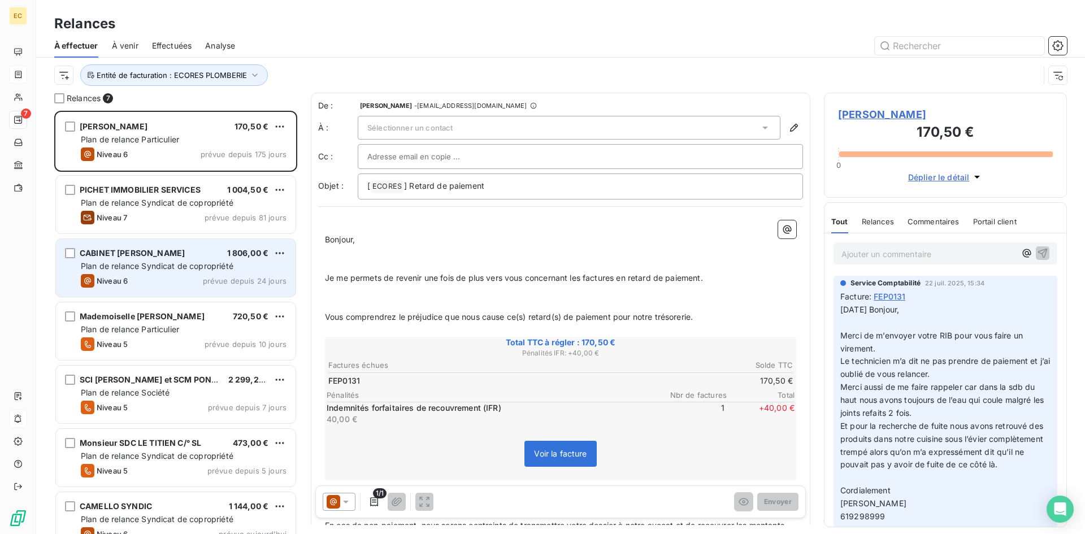
click at [123, 270] on span "Plan de relance Syndicat de copropriété" at bounding box center [157, 266] width 153 height 10
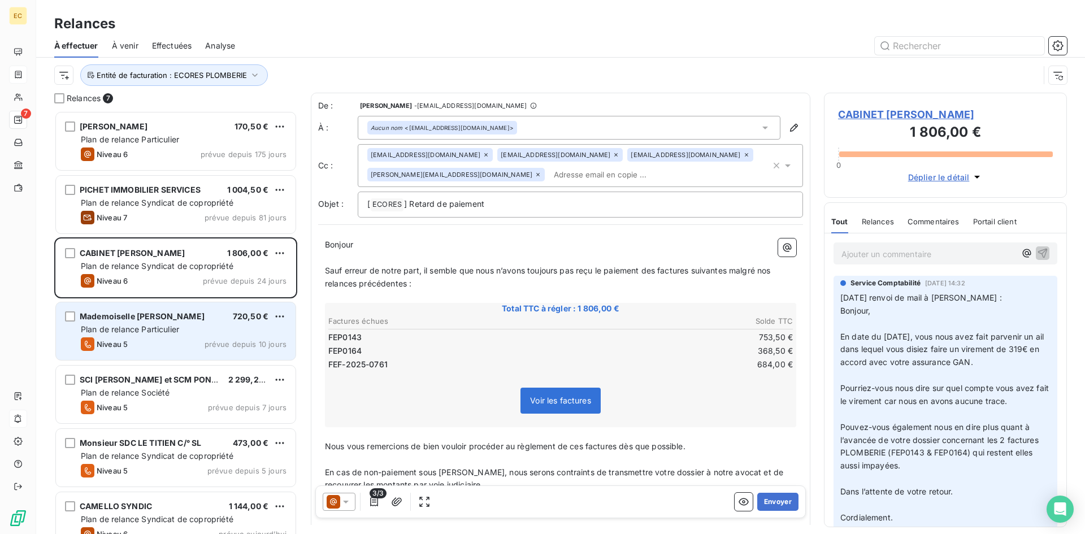
click at [146, 340] on div "Niveau 5 prévue depuis 10 jours" at bounding box center [184, 344] width 206 height 14
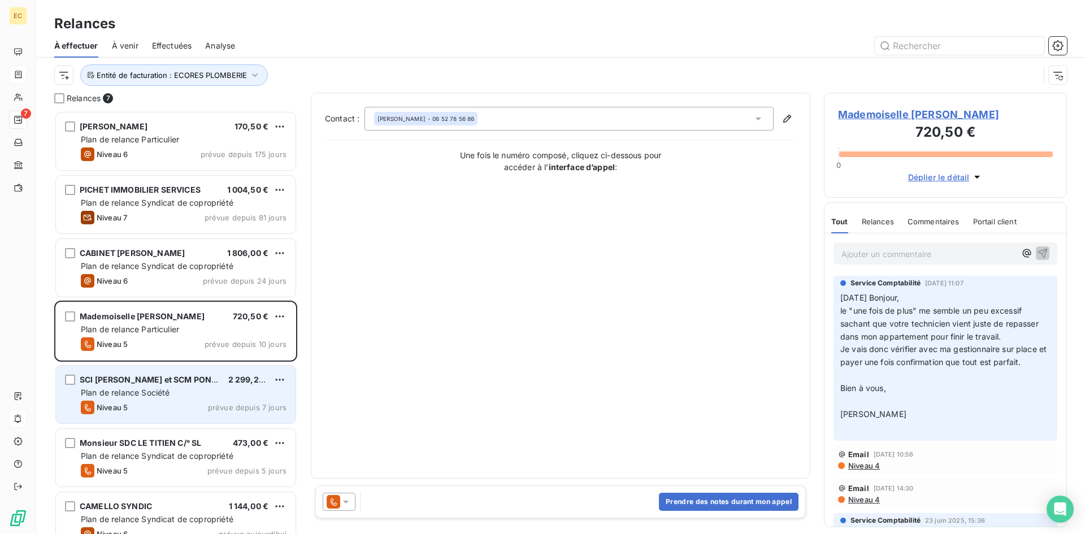
click at [131, 395] on span "Plan de relance Société" at bounding box center [125, 393] width 89 height 10
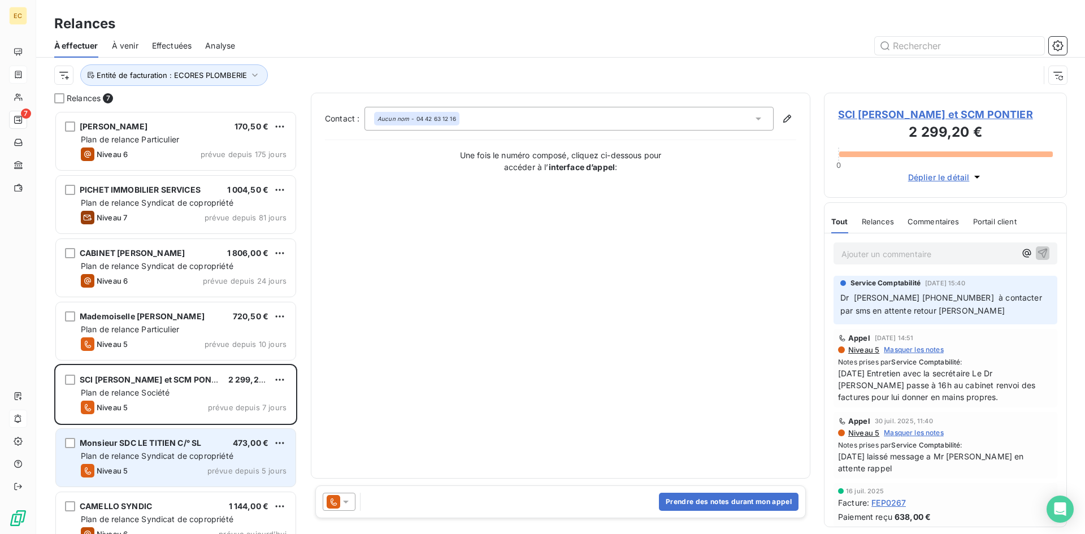
click at [146, 468] on div "Niveau 5 prévue depuis 5 jours" at bounding box center [184, 471] width 206 height 14
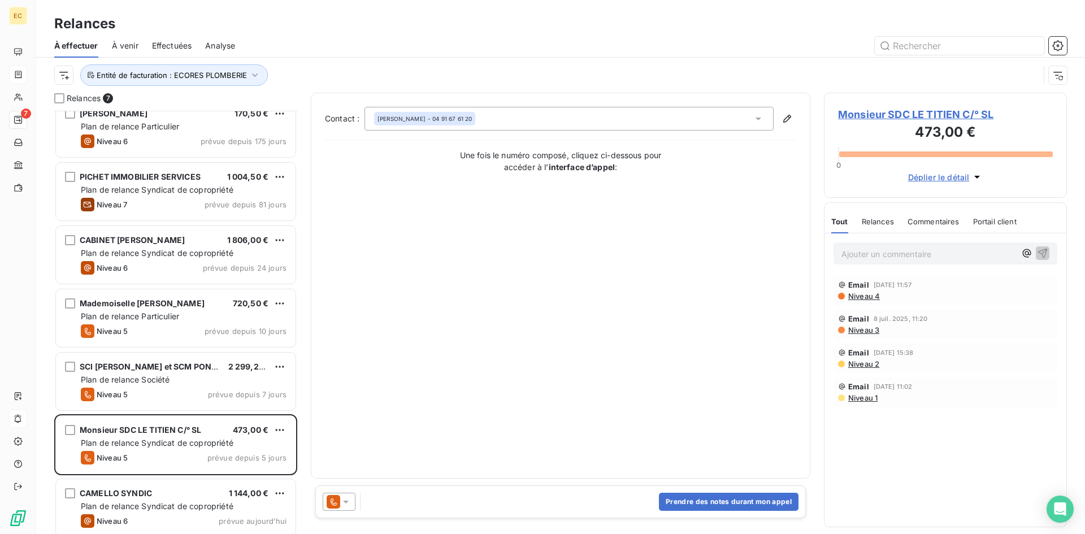
scroll to position [20, 0]
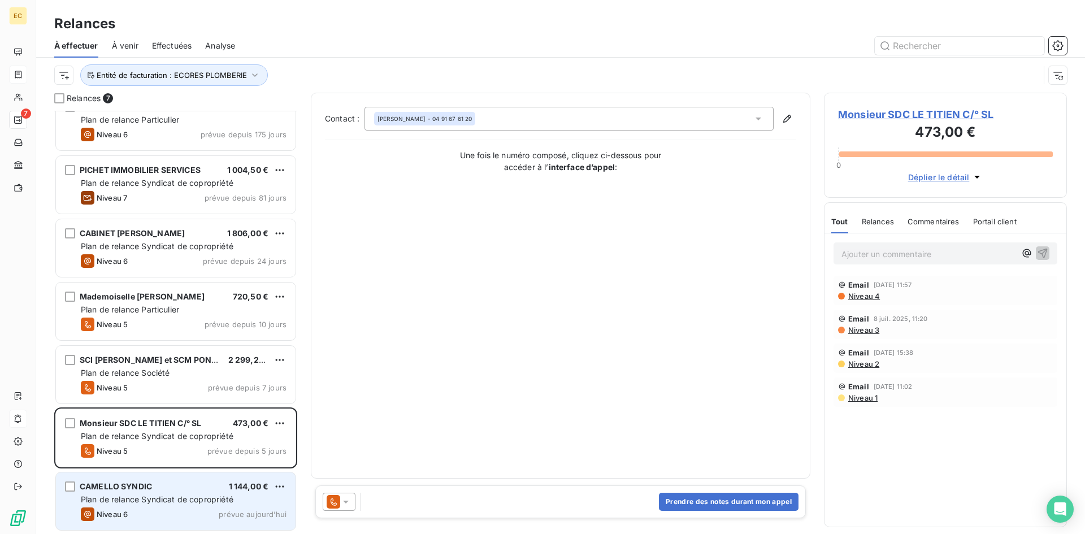
click at [141, 514] on div "Niveau 6 prévue [DATE]" at bounding box center [184, 514] width 206 height 14
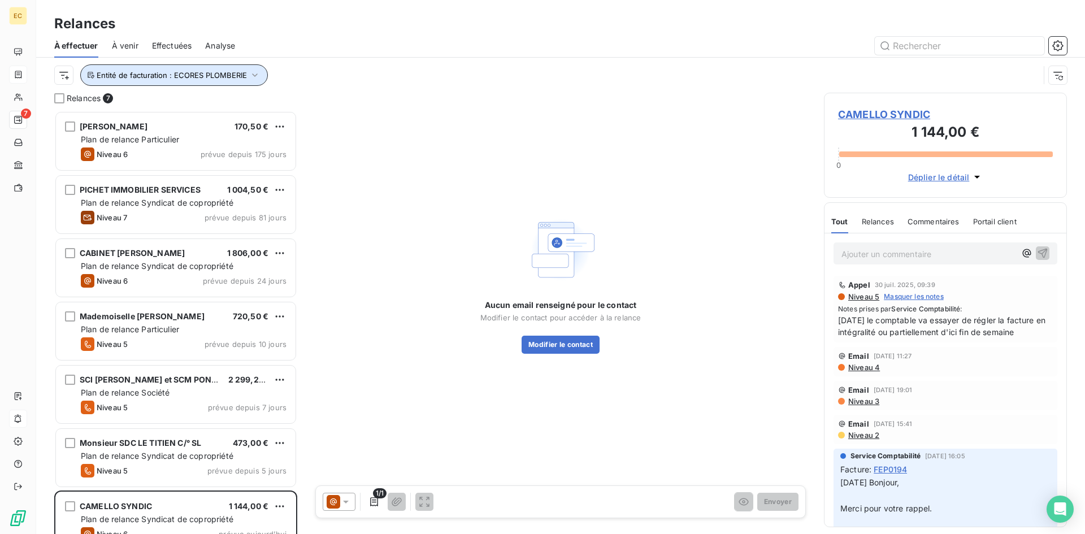
click at [116, 73] on span "Entité de facturation : ECORES PLOMBERIE" at bounding box center [172, 75] width 150 height 9
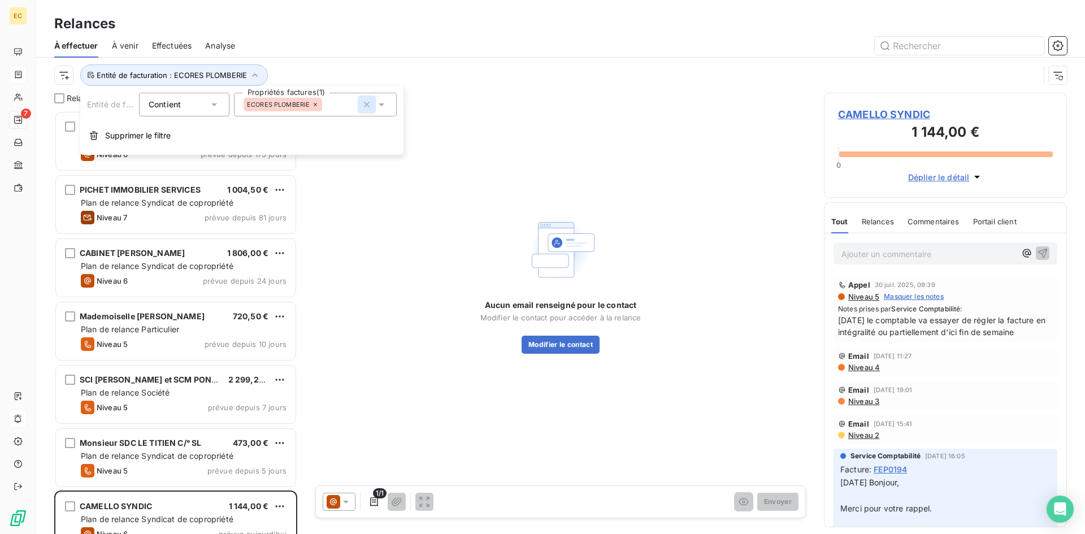
click at [366, 102] on icon "button" at bounding box center [366, 104] width 11 height 11
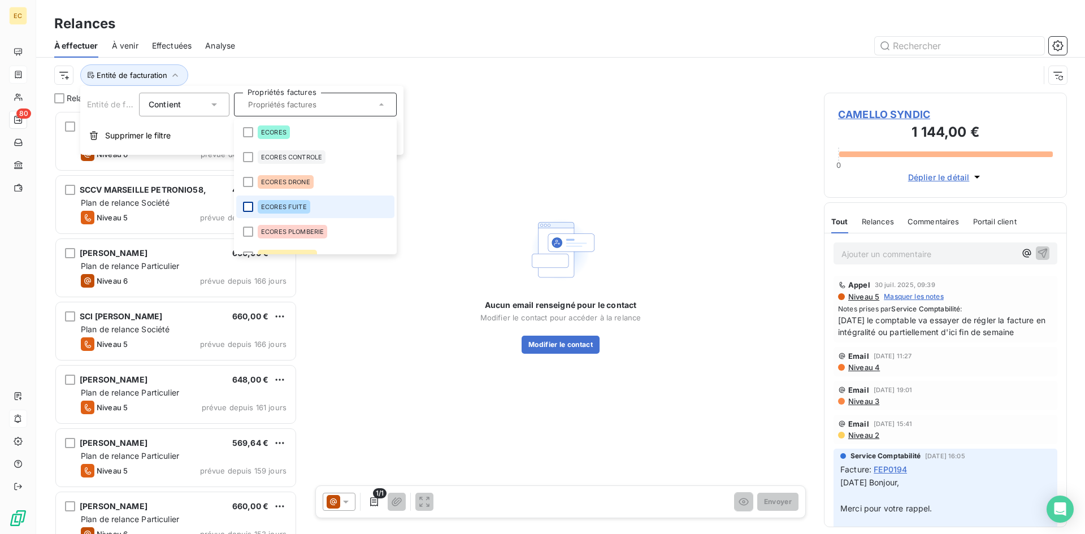
click at [248, 206] on div at bounding box center [248, 207] width 10 height 10
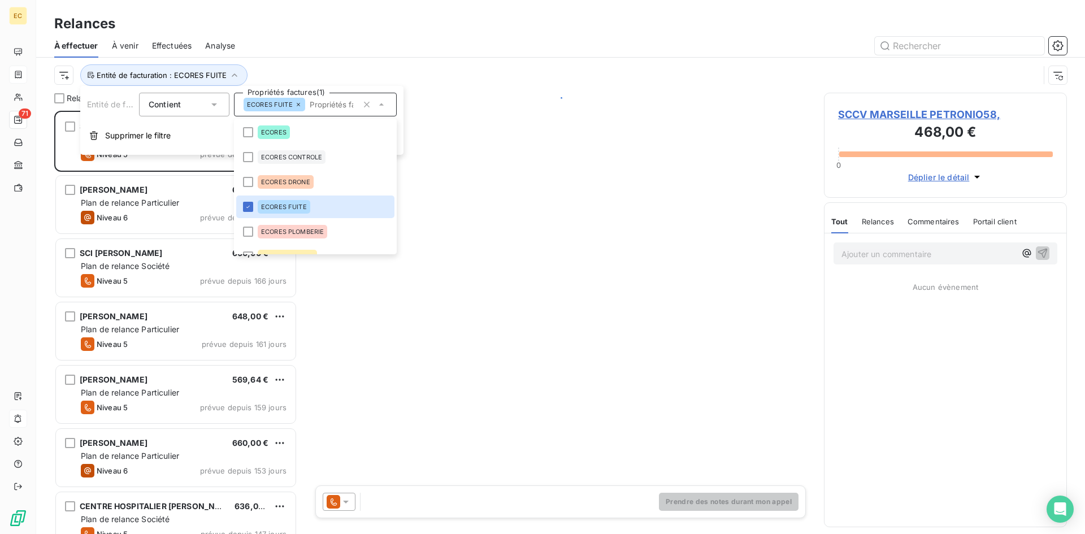
click at [288, 51] on div at bounding box center [658, 46] width 818 height 18
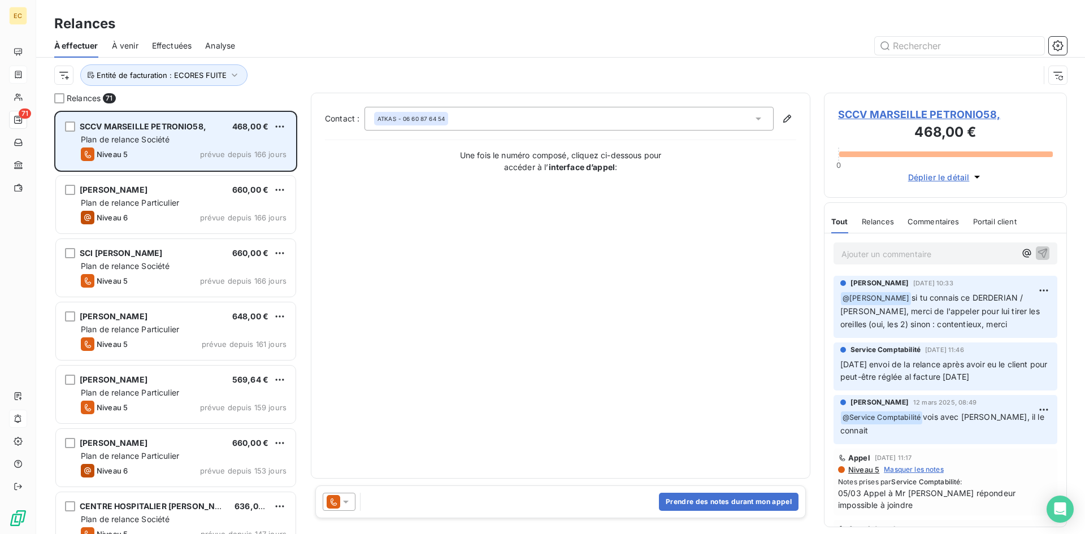
click at [192, 151] on div "Niveau 5 prévue depuis 166 jours" at bounding box center [184, 154] width 206 height 14
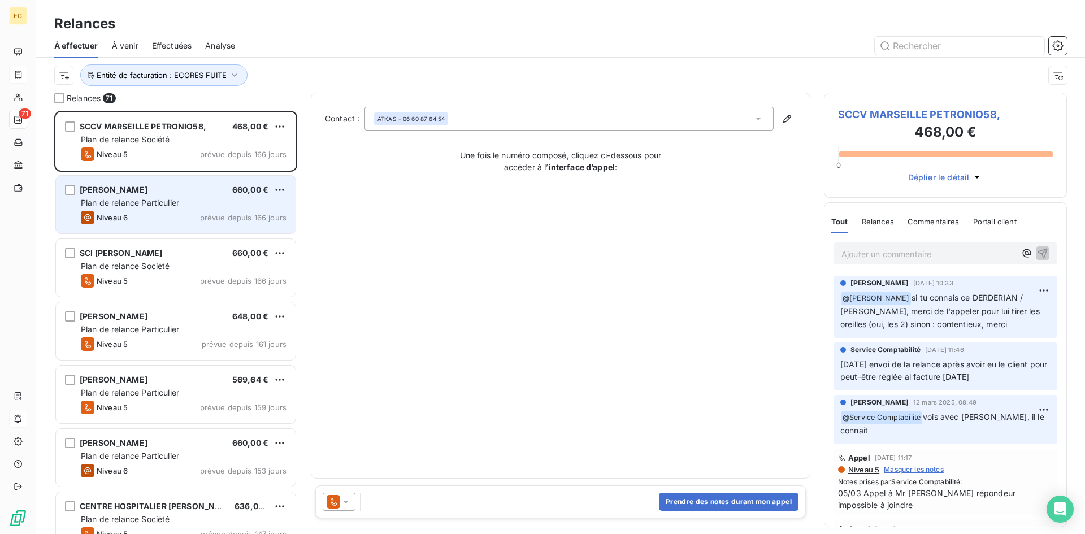
click at [125, 208] on div "Plan de relance Particulier" at bounding box center [184, 202] width 206 height 11
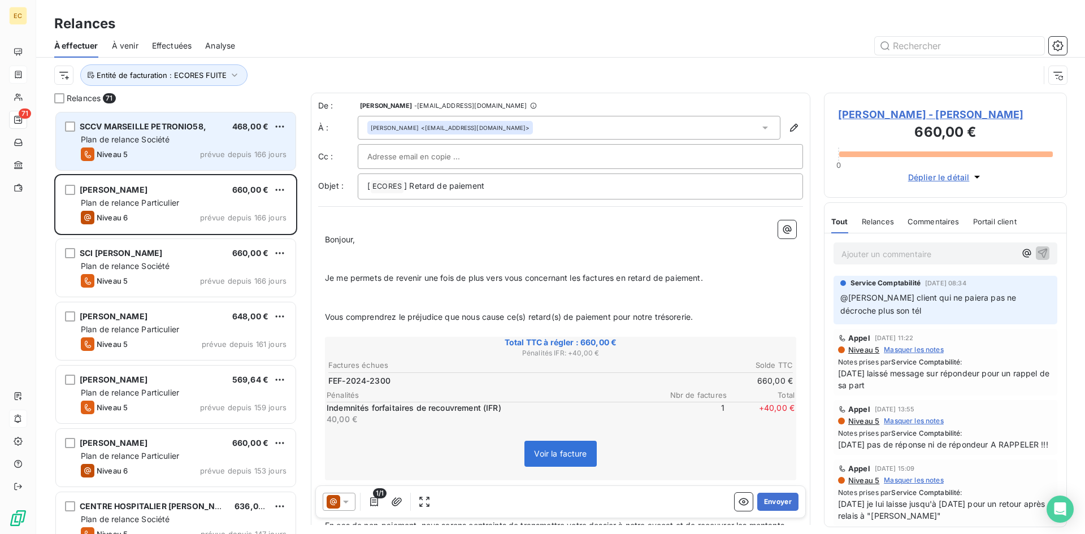
click at [162, 158] on div "Niveau 5 prévue depuis 166 jours" at bounding box center [184, 154] width 206 height 14
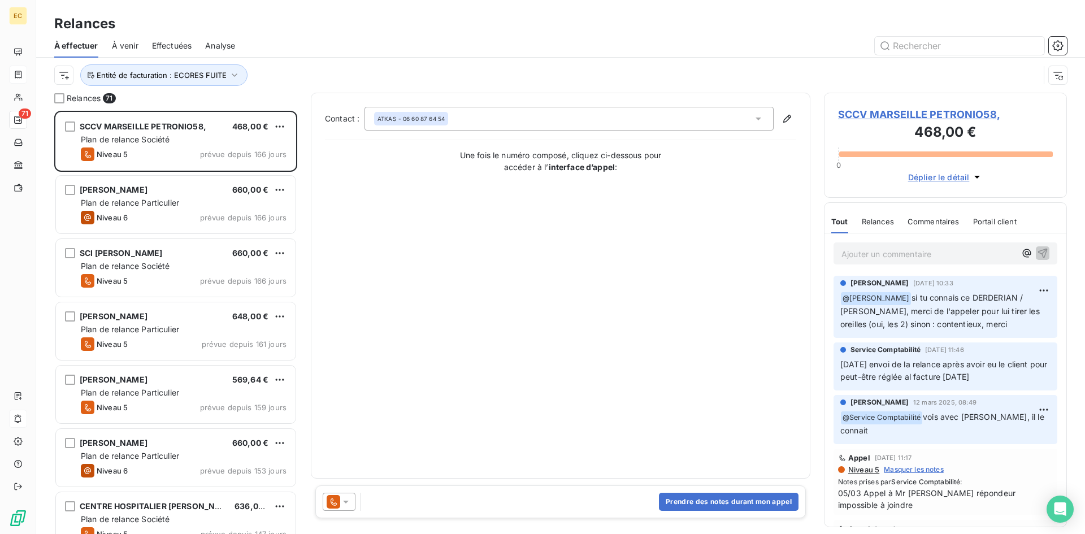
click at [912, 115] on span "SCCV MARSEILLE PETRONIO58," at bounding box center [945, 114] width 215 height 15
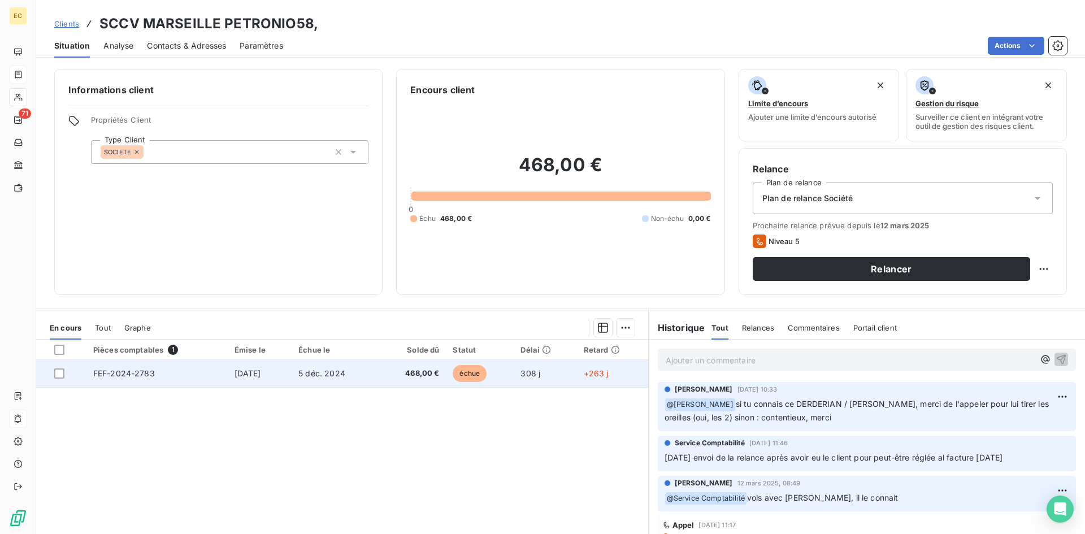
click at [261, 374] on span "[DATE]" at bounding box center [247, 373] width 27 height 10
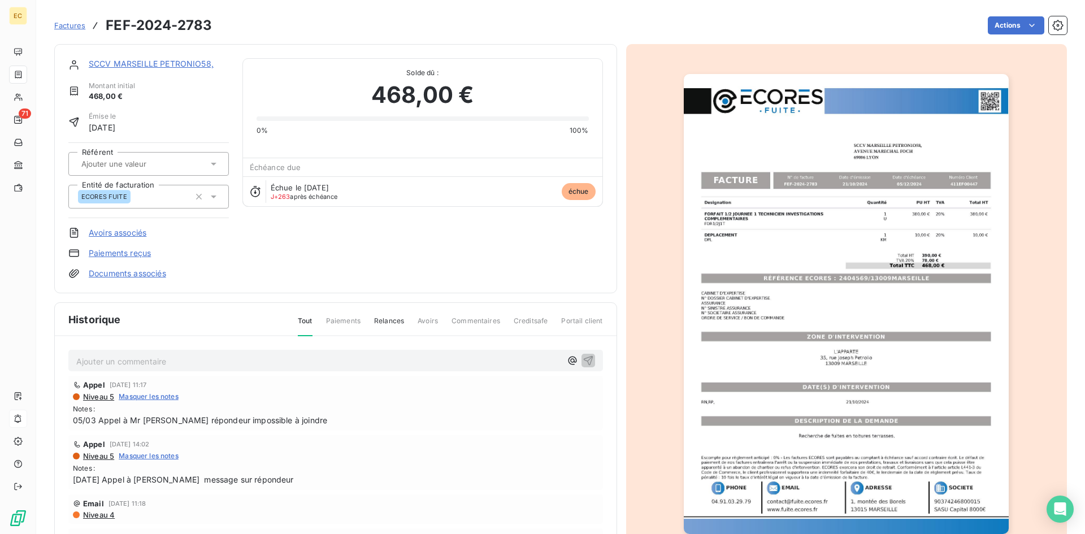
click at [1017, 27] on html "EC 71 Factures FEF-2024-2783 Actions SCCV MARSEILLE PETRONIO58, Montant initial…" at bounding box center [542, 267] width 1085 height 534
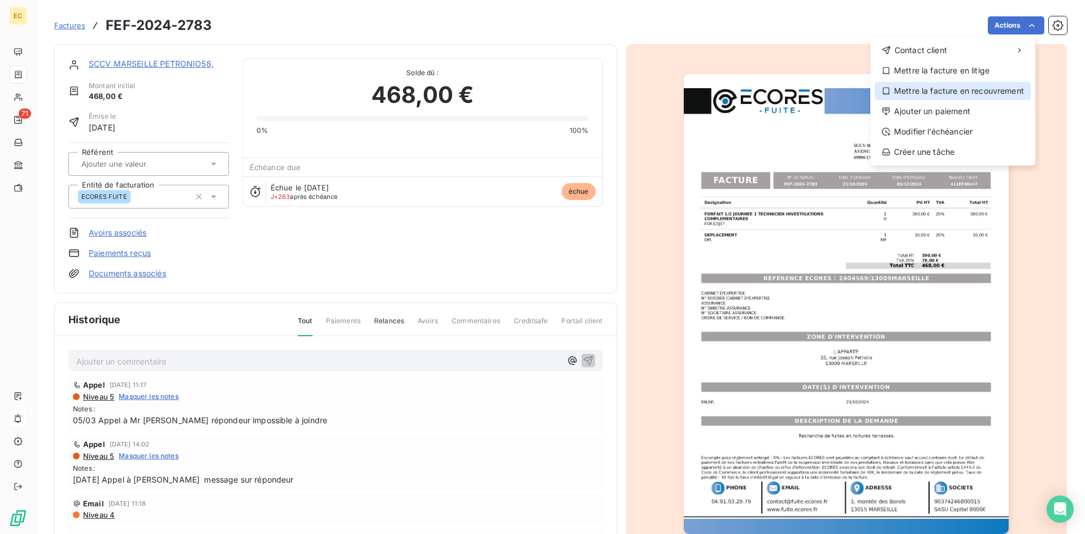
click at [1003, 92] on div "Mettre la facture en recouvrement" at bounding box center [953, 91] width 156 height 18
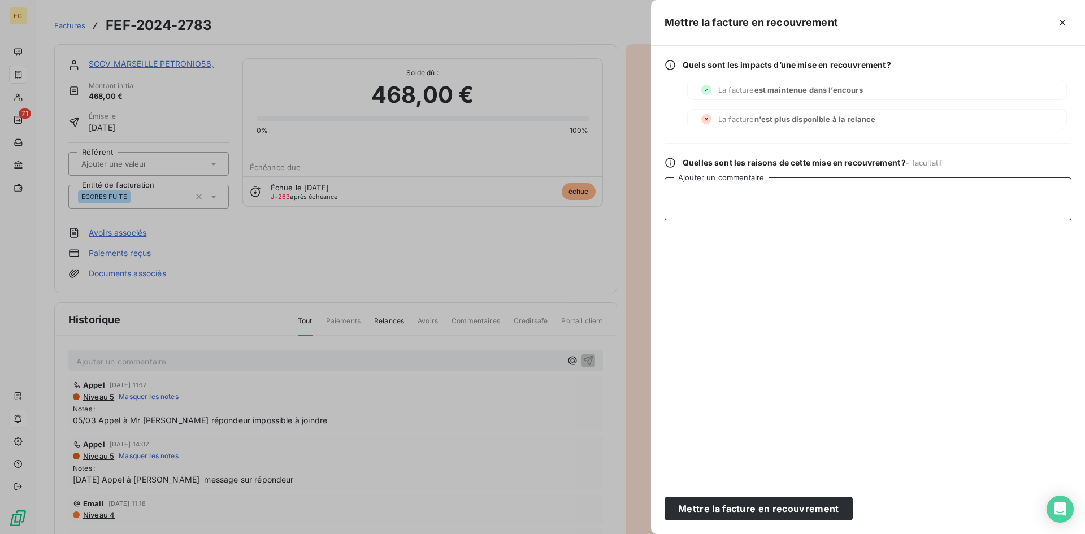
click at [711, 192] on textarea "Ajouter un commentaire" at bounding box center [867, 198] width 407 height 43
type textarea "FORCERA [DATE]"
click at [797, 501] on button "Mettre la facture en recouvrement" at bounding box center [758, 509] width 188 height 24
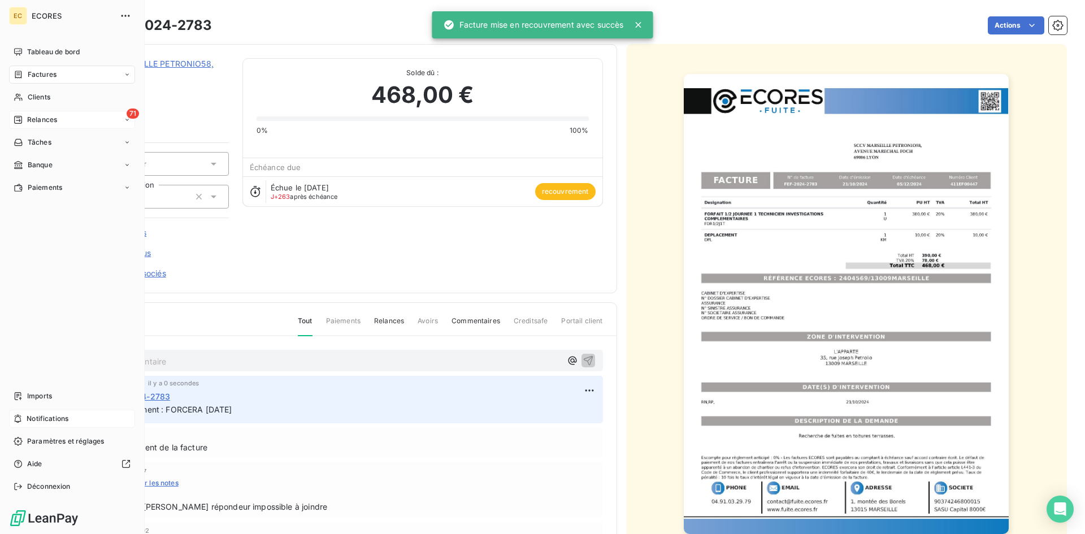
click at [32, 120] on span "Relances" at bounding box center [42, 120] width 30 height 10
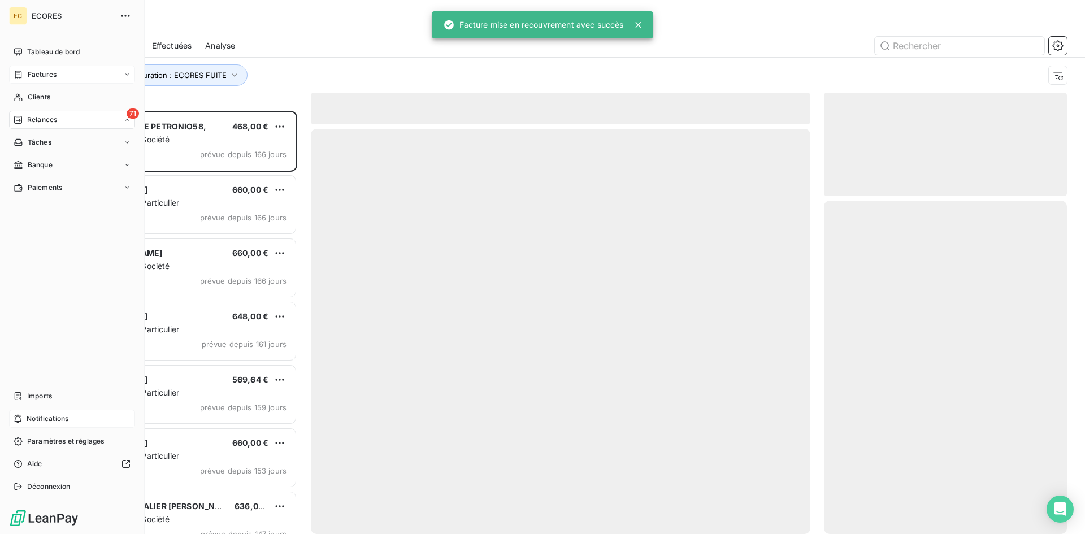
scroll to position [415, 234]
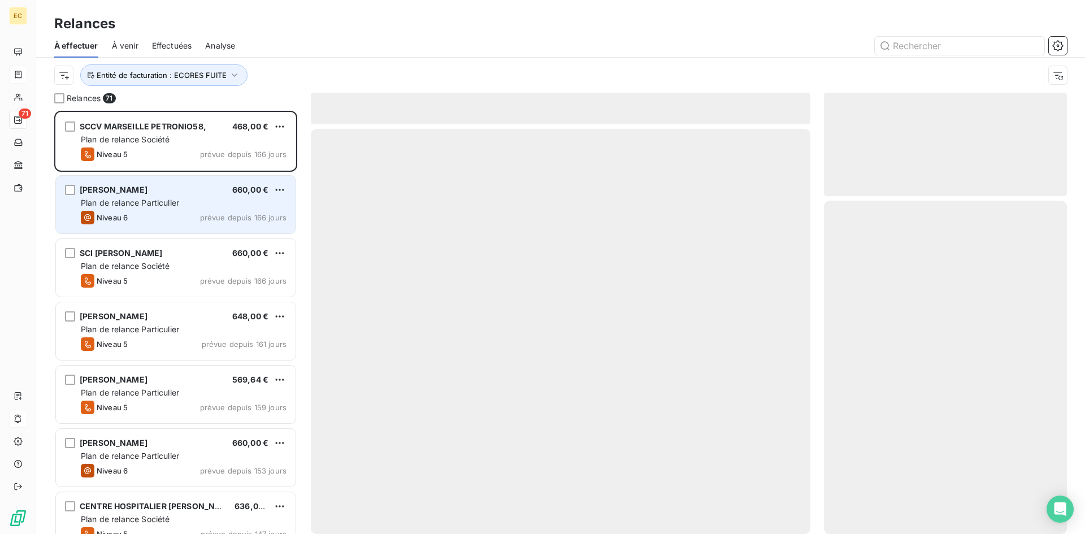
click at [97, 216] on span "Niveau 6" at bounding box center [112, 217] width 31 height 9
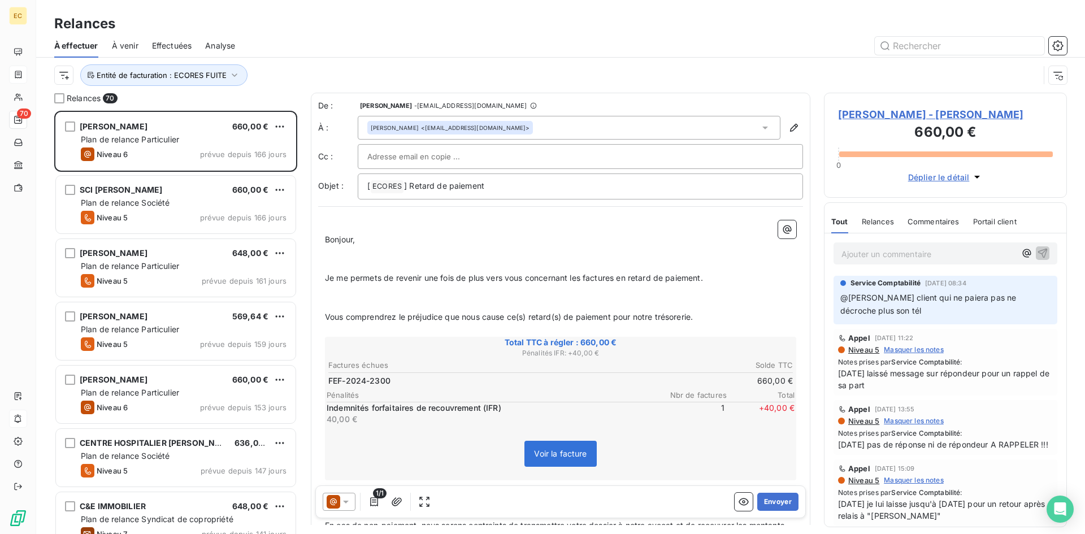
click at [871, 114] on span "[PERSON_NAME] - [PERSON_NAME]" at bounding box center [945, 114] width 215 height 15
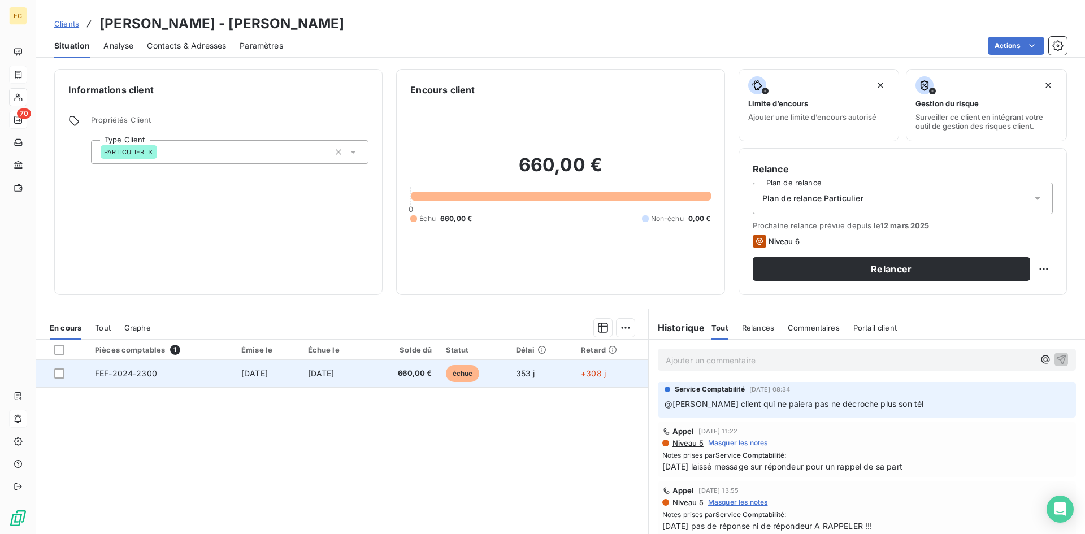
click at [260, 378] on td "[DATE]" at bounding box center [267, 373] width 67 height 27
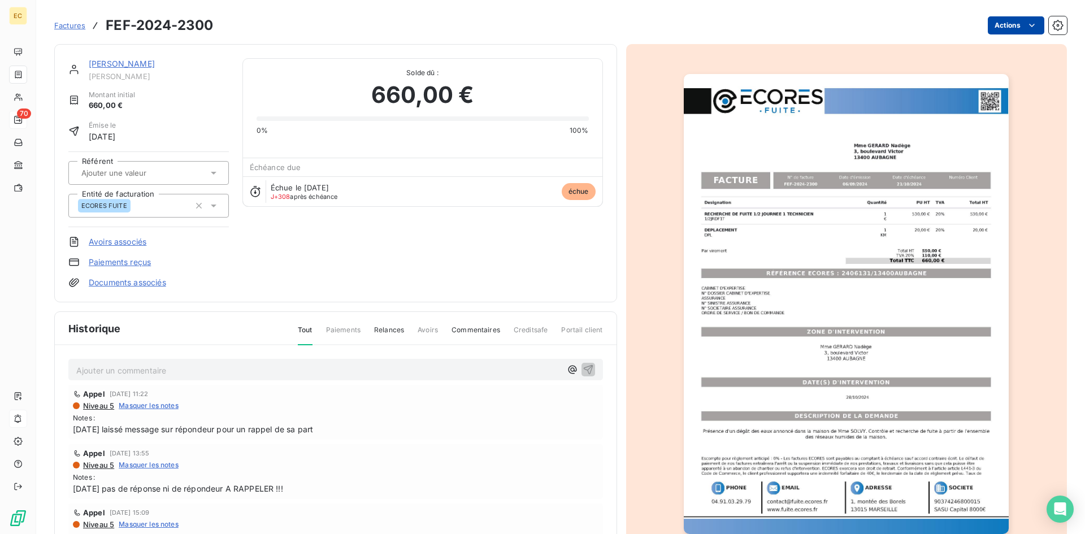
click at [1013, 26] on html "EC 70 Factures FEF-2024-2300 Actions [PERSON_NAME] [PERSON_NAME] initial 660,00…" at bounding box center [542, 267] width 1085 height 534
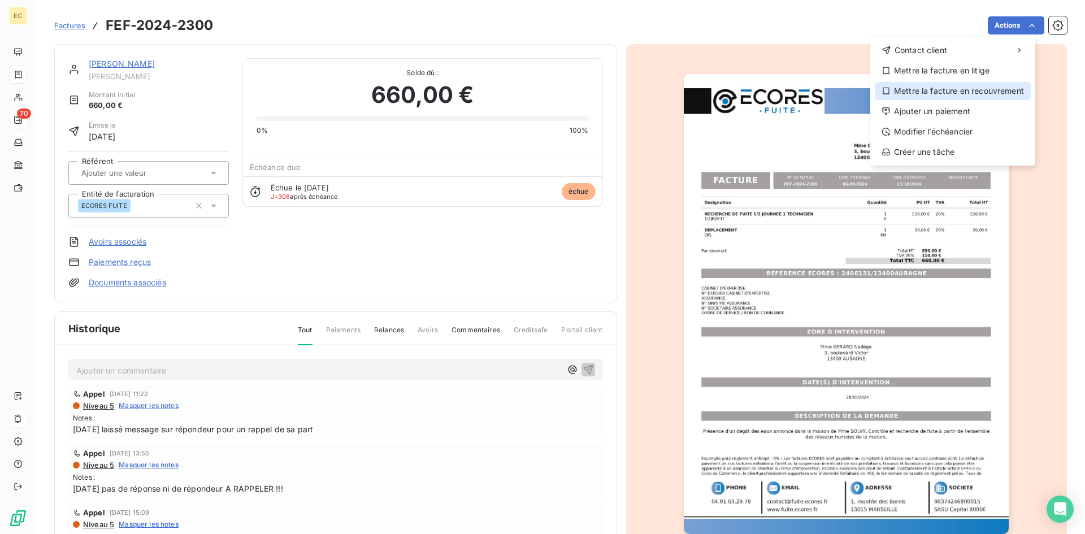
click at [994, 90] on div "Mettre la facture en recouvrement" at bounding box center [953, 91] width 156 height 18
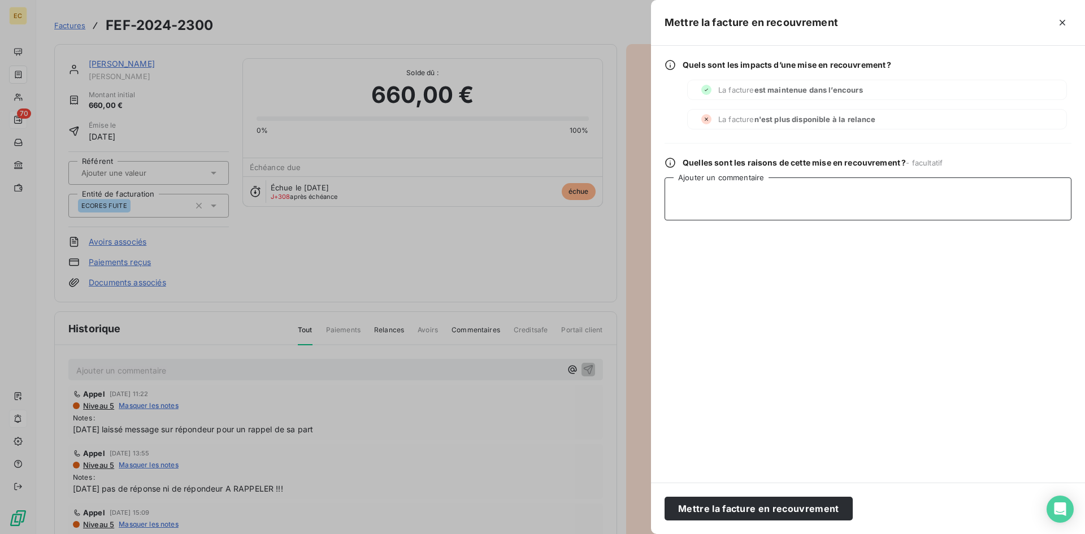
click at [800, 203] on textarea "Ajouter un commentaire" at bounding box center [867, 198] width 407 height 43
type textarea "FORCERA [DATE]"
click at [766, 510] on button "Mettre la facture en recouvrement" at bounding box center [758, 509] width 188 height 24
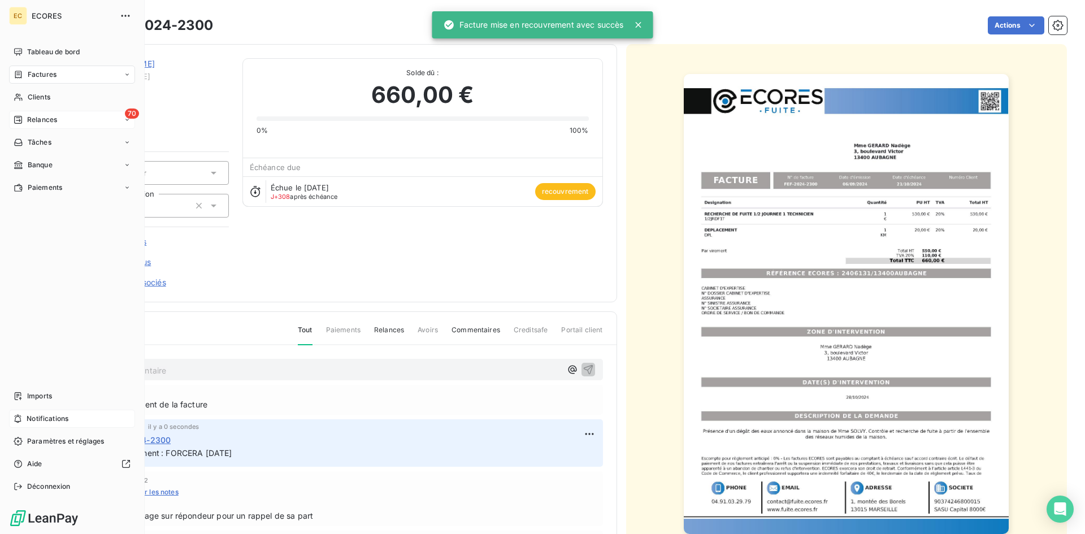
click at [51, 126] on div "70 Relances" at bounding box center [72, 120] width 126 height 18
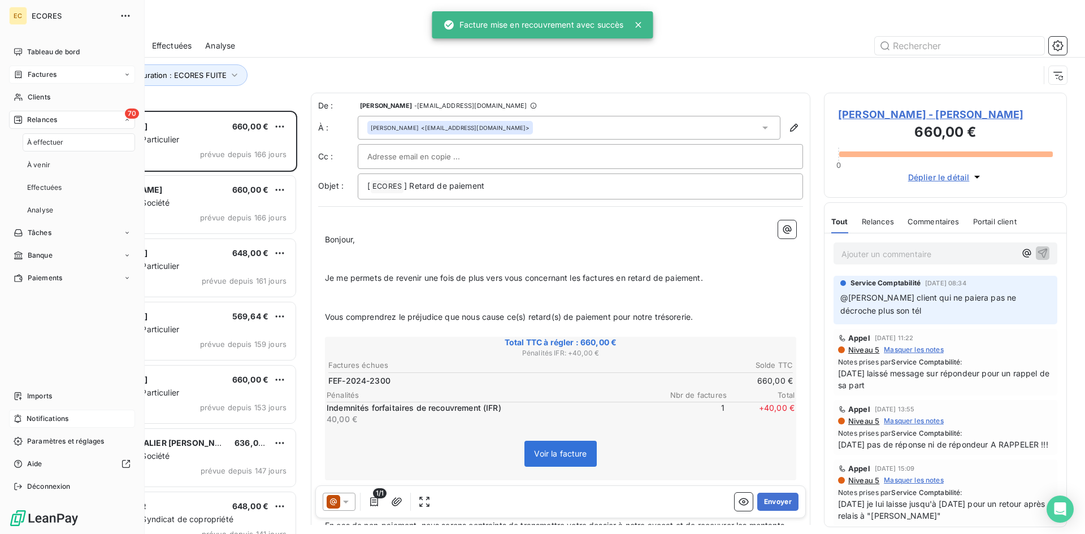
scroll to position [415, 234]
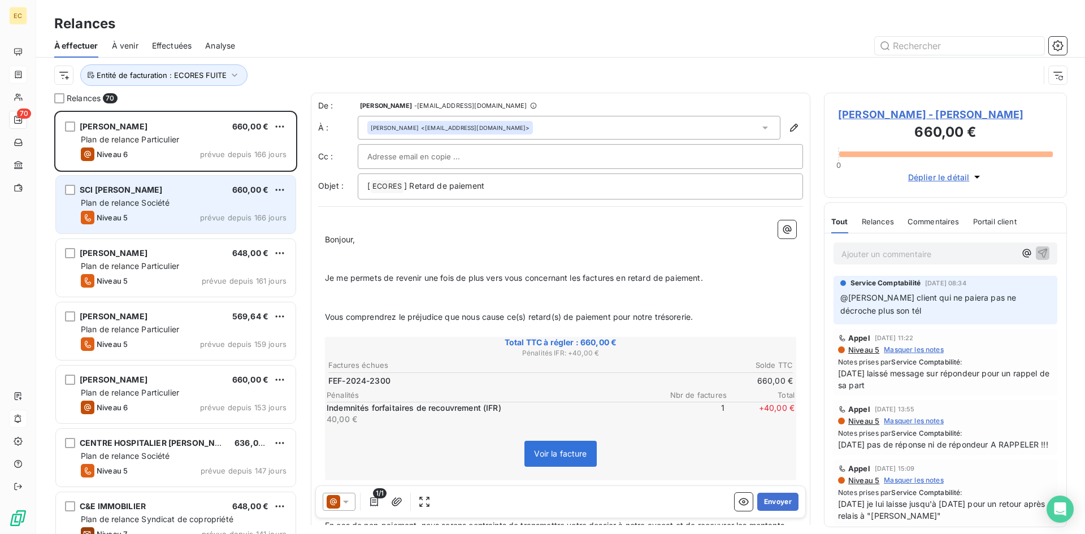
click at [86, 207] on span "Plan de relance Société" at bounding box center [125, 203] width 89 height 10
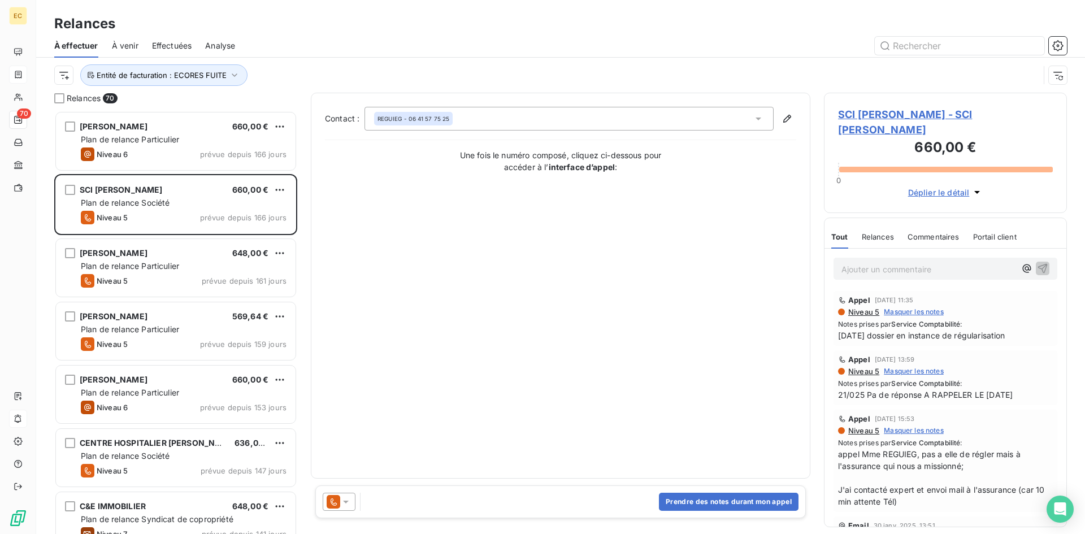
click at [872, 113] on span "SCI [PERSON_NAME] - SCI [PERSON_NAME]" at bounding box center [945, 122] width 215 height 31
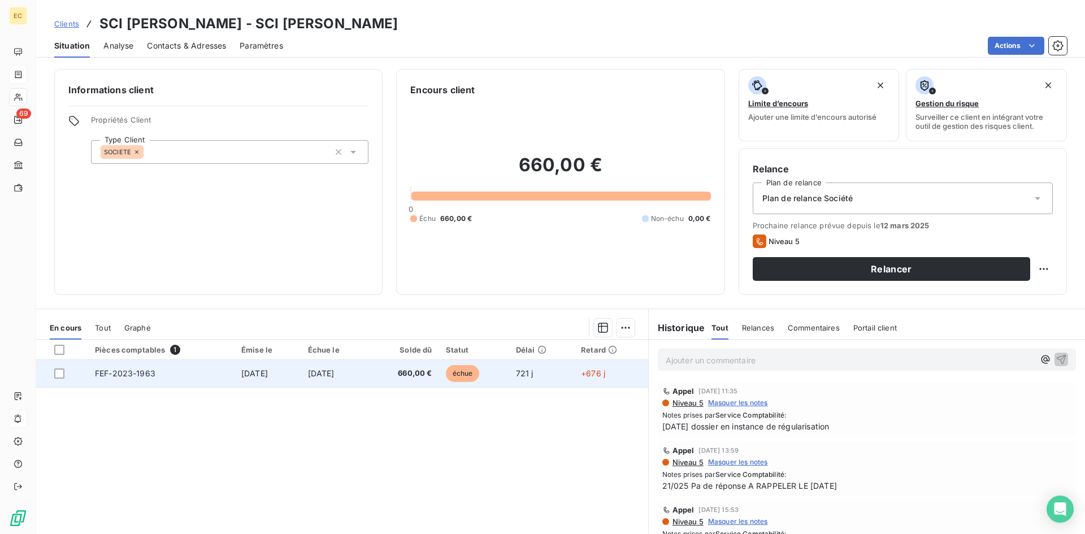
click at [273, 381] on td "[DATE]" at bounding box center [267, 373] width 67 height 27
